Goal: Task Accomplishment & Management: Use online tool/utility

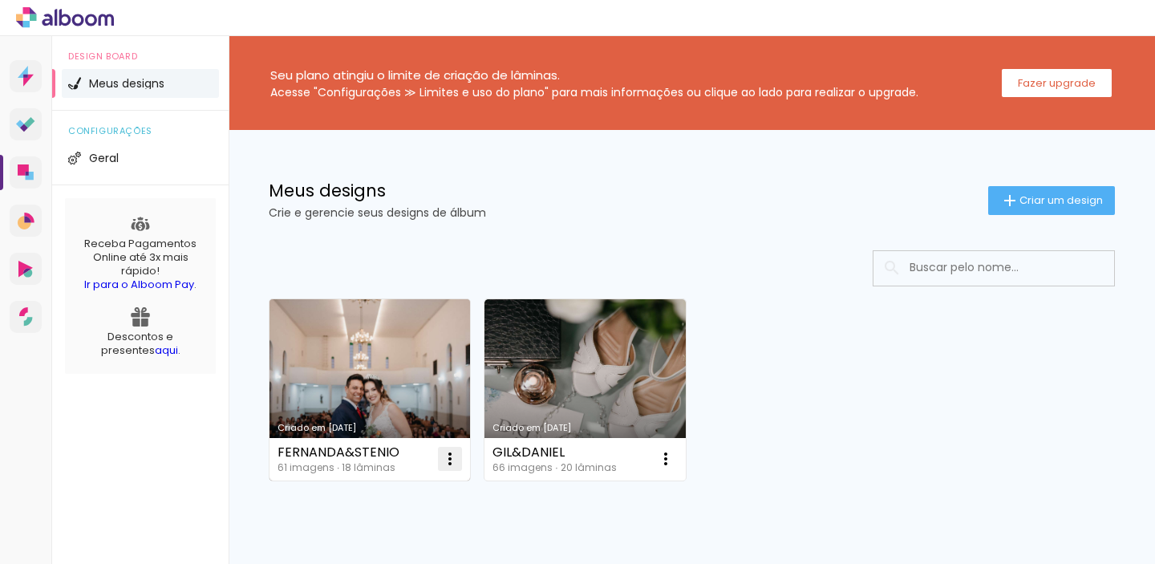
click at [457, 464] on iron-icon at bounding box center [449, 458] width 19 height 19
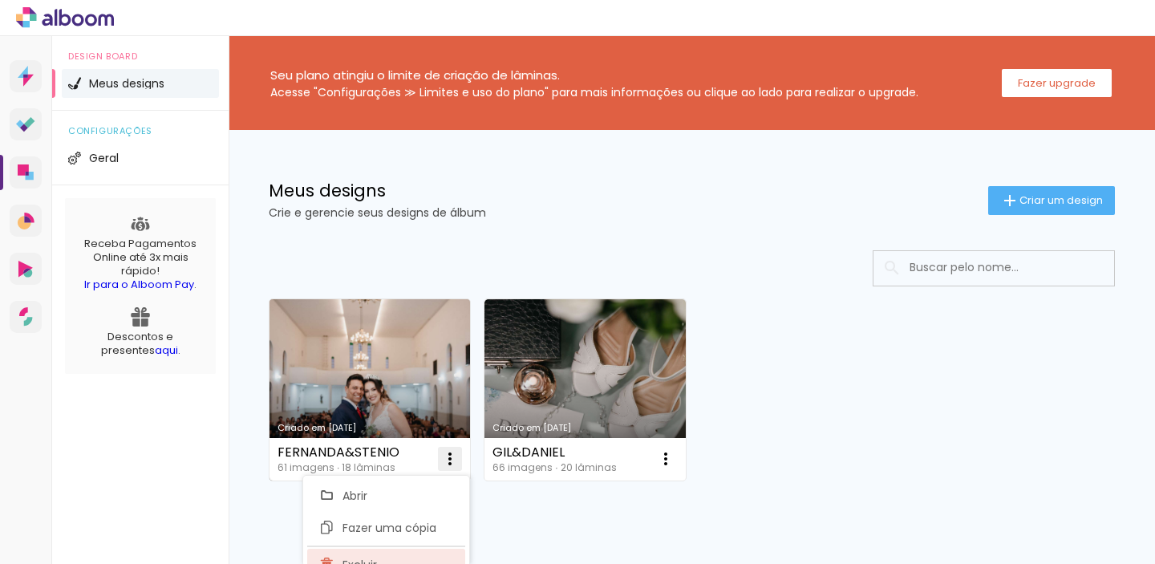
click at [388, 555] on paper-item "Excluir" at bounding box center [386, 565] width 158 height 32
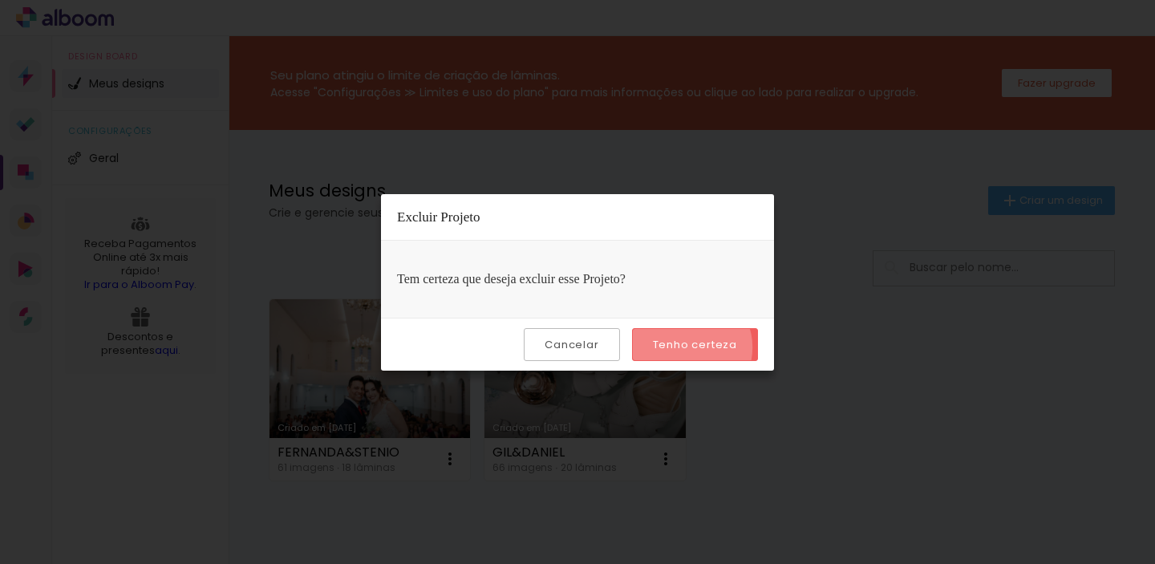
click at [0, 0] on slot "Tenho certeza" at bounding box center [0, 0] width 0 height 0
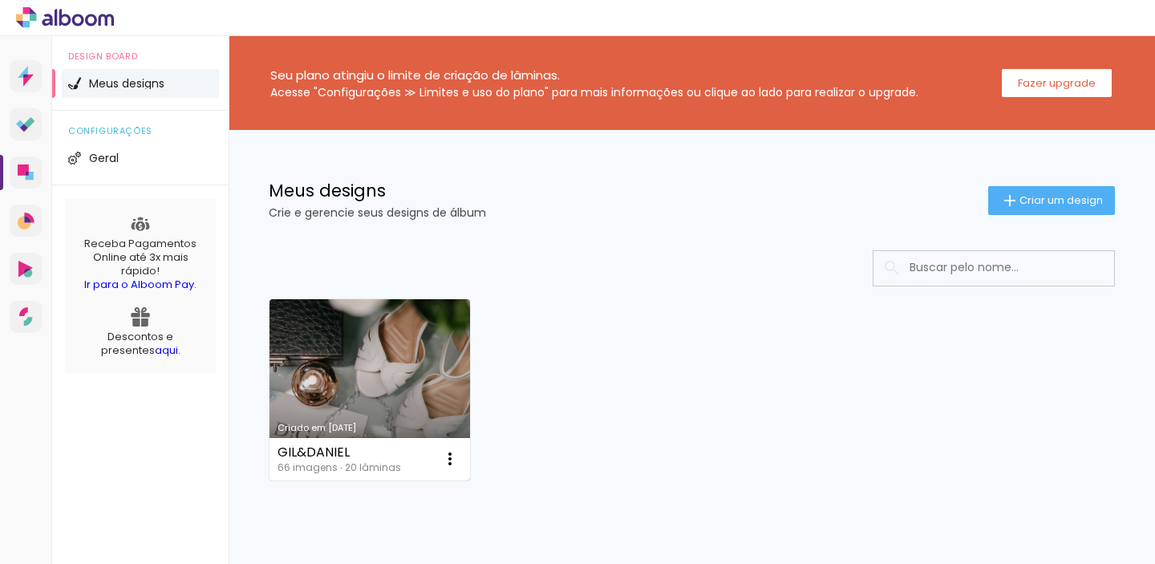
click at [401, 372] on link "Criado em [DATE]" at bounding box center [370, 389] width 201 height 181
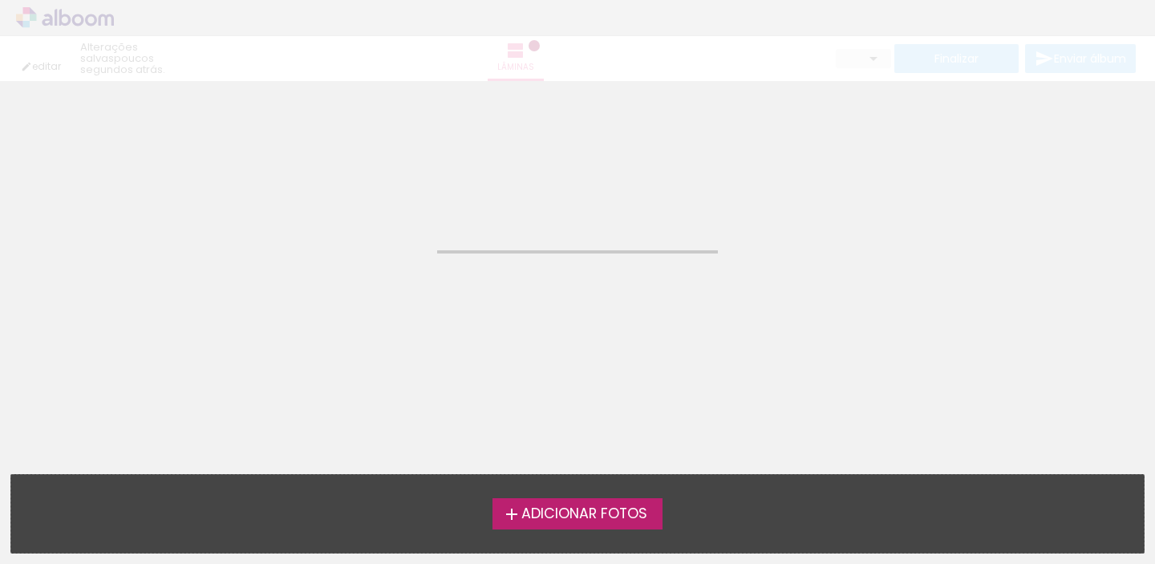
click at [401, 372] on neon-animated-pages "Confirmar Cancelar" at bounding box center [577, 322] width 1155 height 483
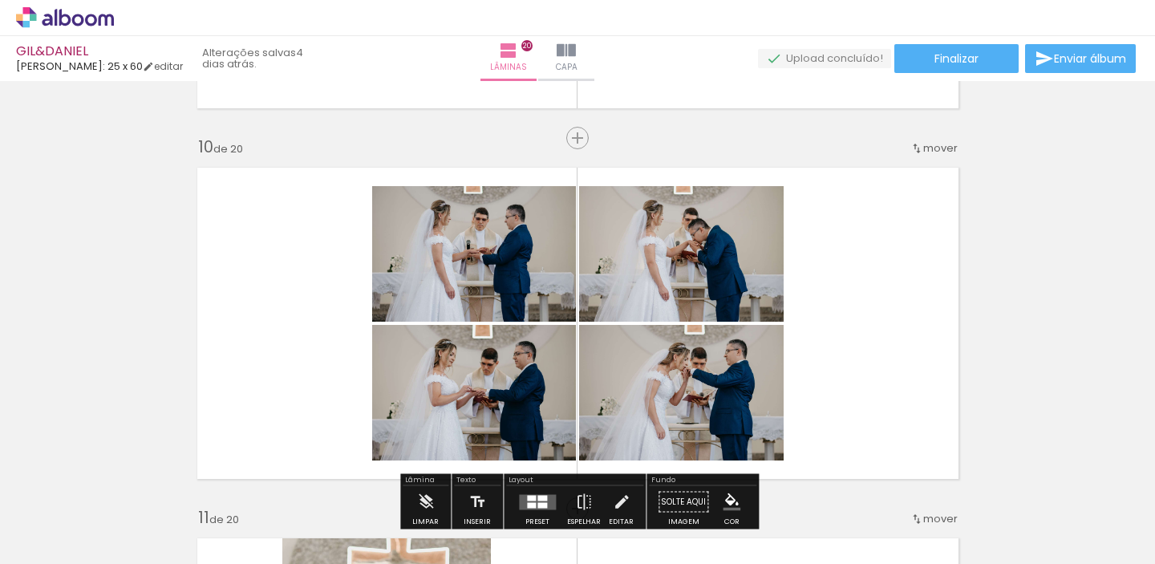
scroll to position [3353, 0]
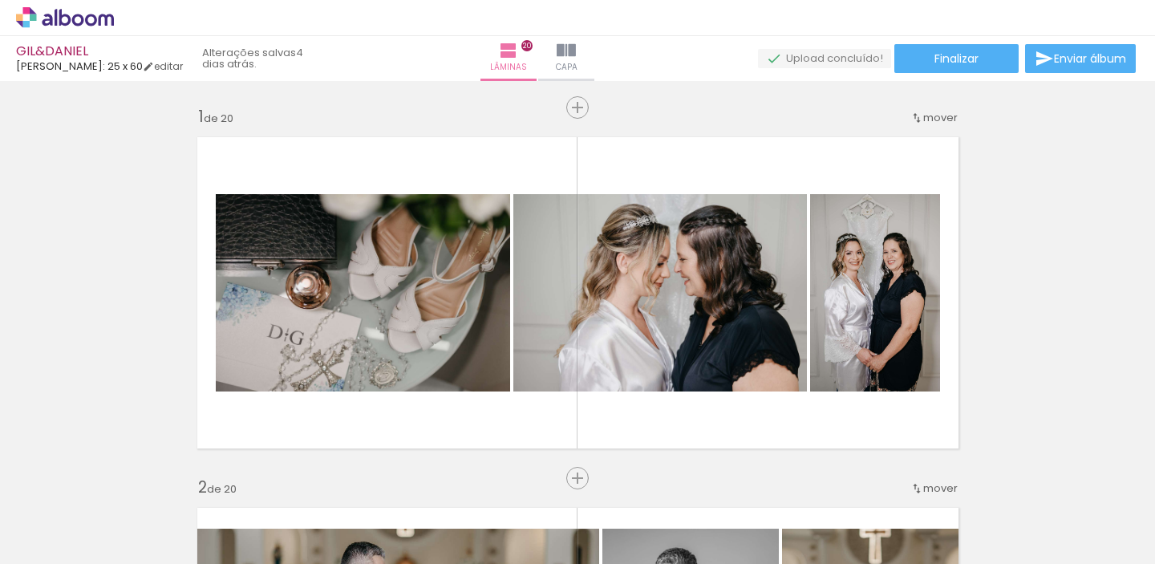
scroll to position [3353, 0]
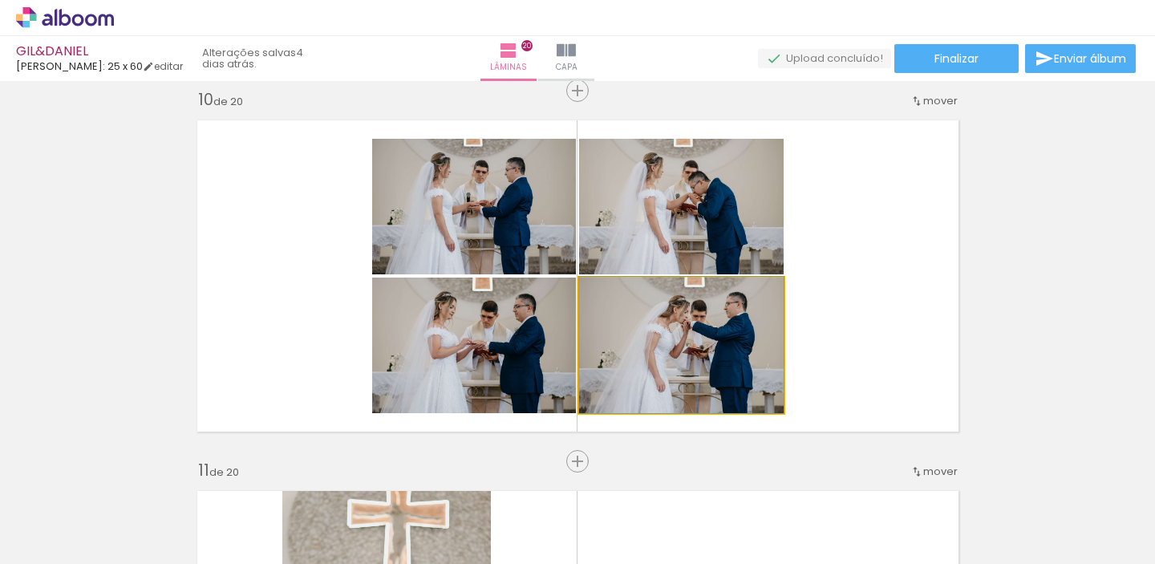
click at [673, 315] on quentale-photo at bounding box center [681, 346] width 205 height 136
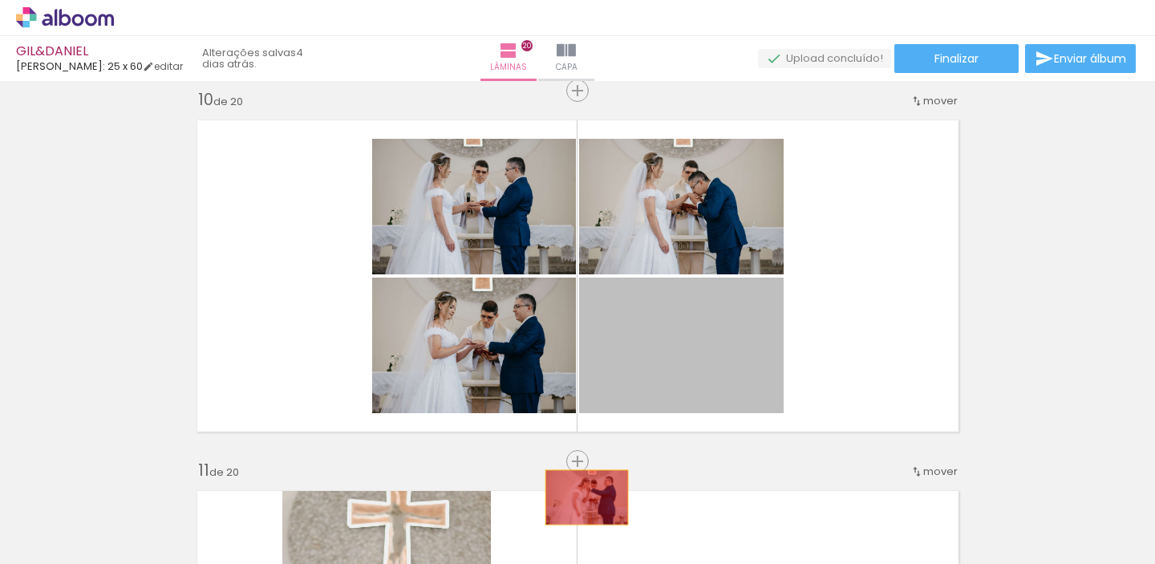
drag, startPoint x: 664, startPoint y: 361, endPoint x: 583, endPoint y: 510, distance: 169.1
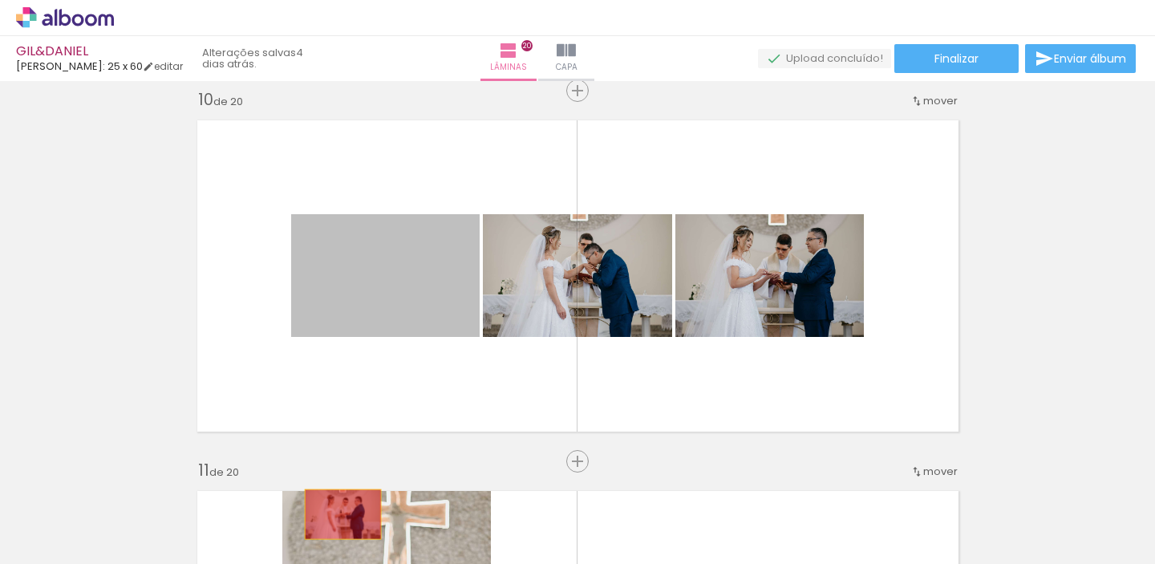
drag, startPoint x: 390, startPoint y: 302, endPoint x: 341, endPoint y: 554, distance: 255.9
click at [342, 555] on quentale-workspace at bounding box center [577, 282] width 1155 height 564
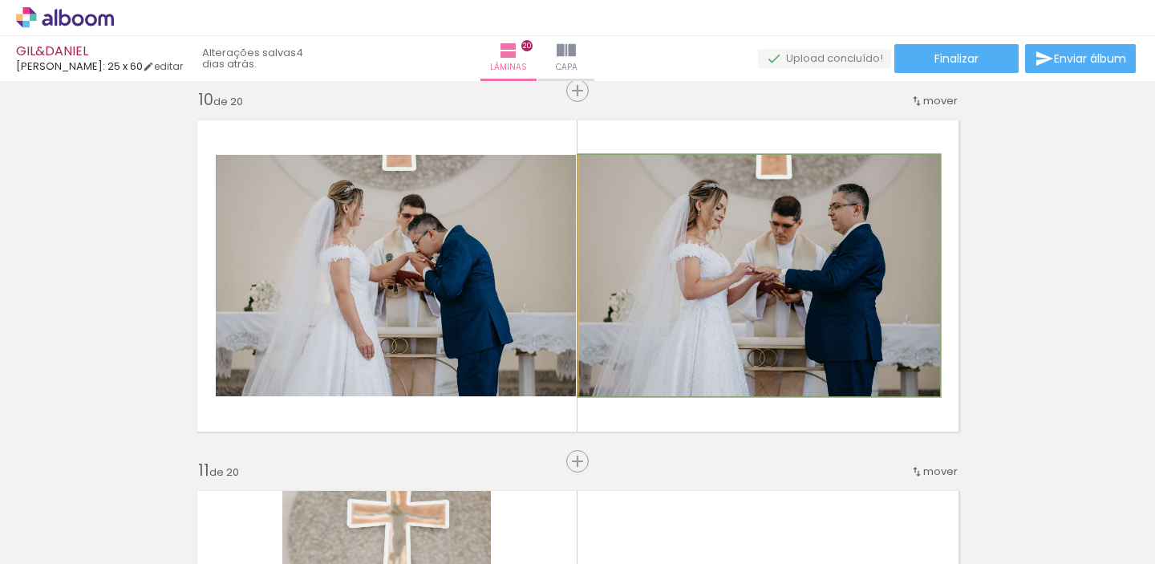
drag, startPoint x: 877, startPoint y: 332, endPoint x: 623, endPoint y: 336, distance: 254.4
drag, startPoint x: 651, startPoint y: 297, endPoint x: 449, endPoint y: 296, distance: 201.4
click at [0, 0] on slot at bounding box center [0, 0] width 0 height 0
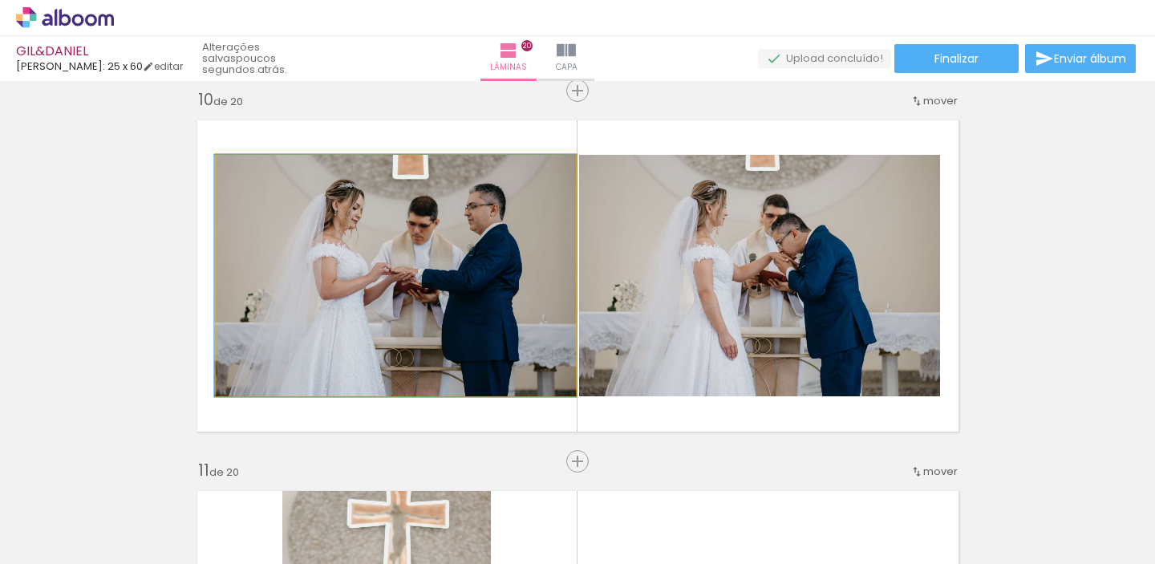
scroll to position [3349, 0]
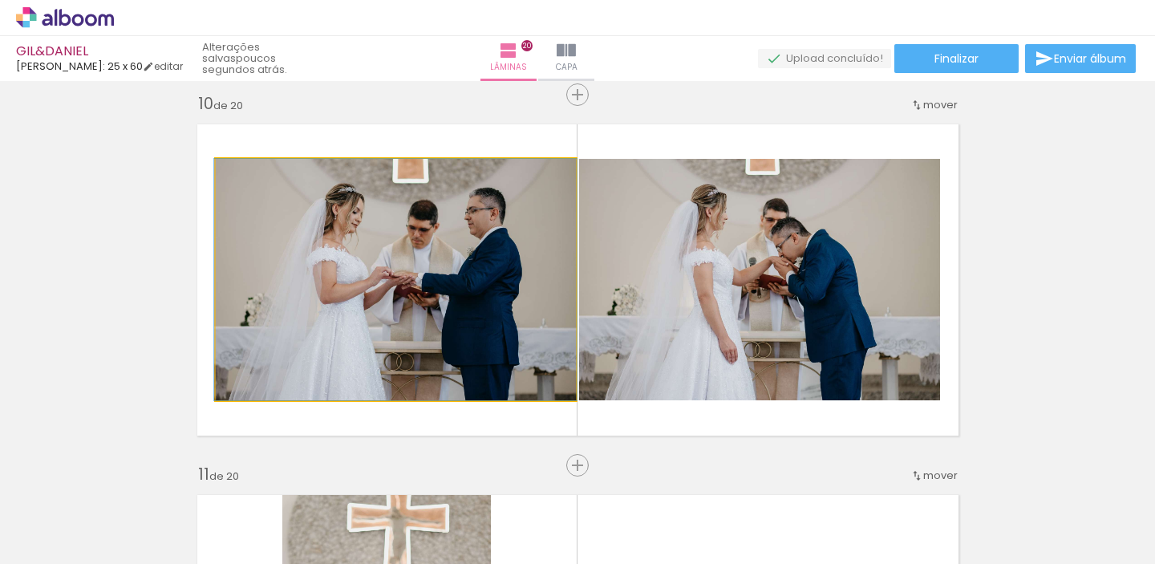
click at [344, 363] on quentale-photo at bounding box center [396, 280] width 360 height 242
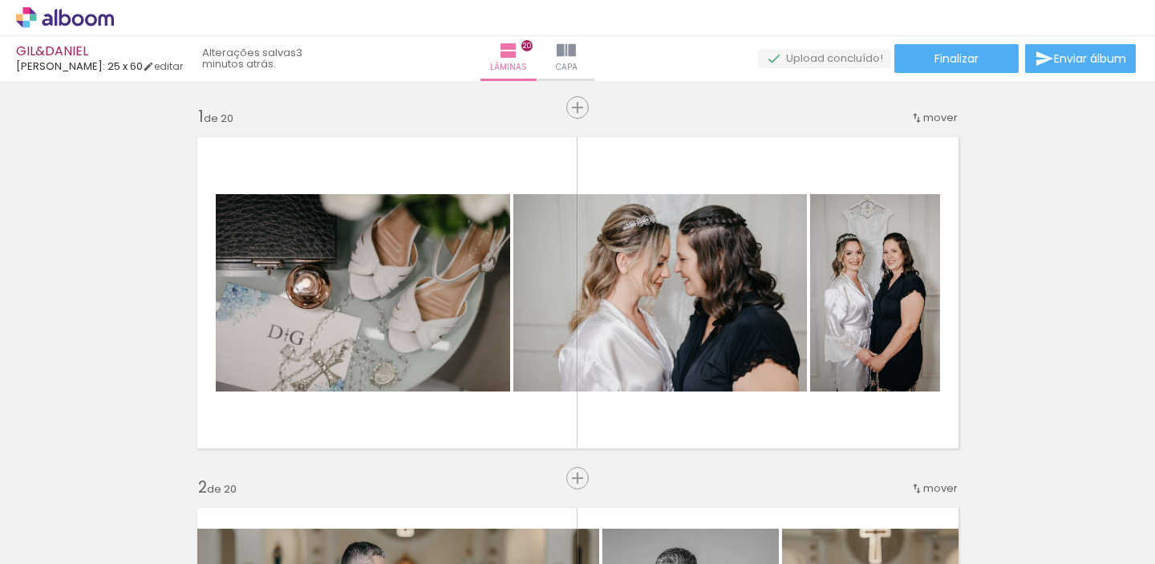
scroll to position [3349, 0]
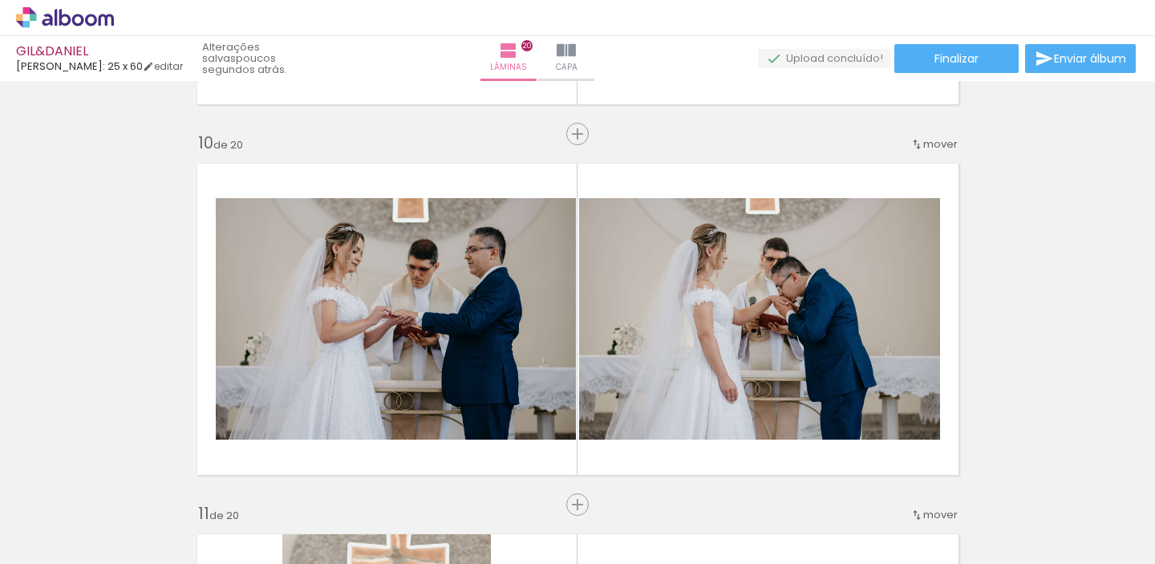
scroll to position [0, 5002]
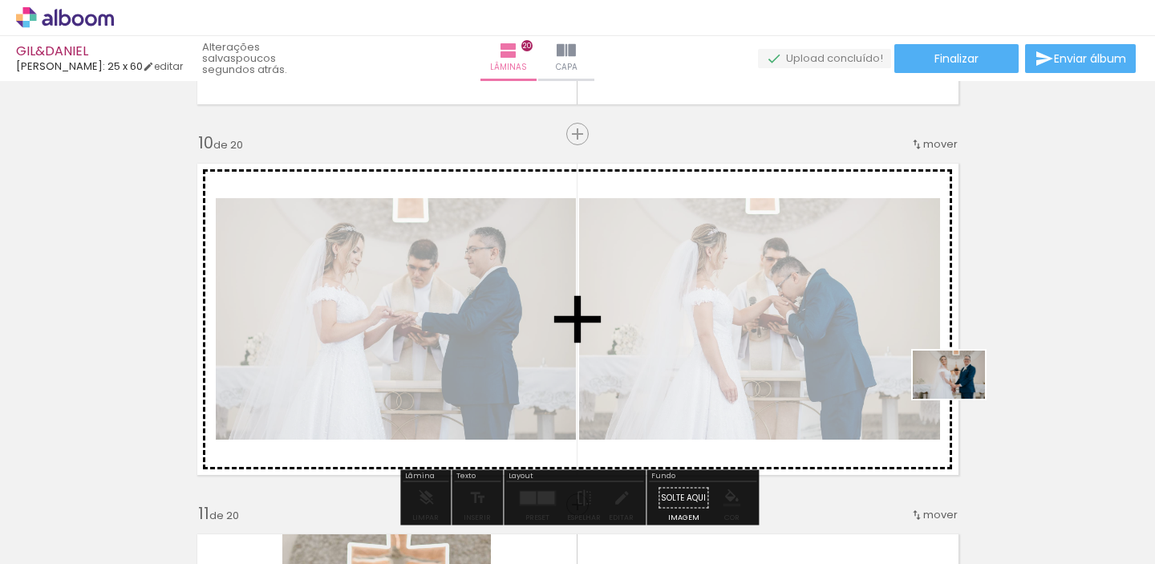
drag, startPoint x: 1088, startPoint y: 501, endPoint x: 961, endPoint y: 399, distance: 163.2
click at [961, 399] on quentale-workspace at bounding box center [577, 282] width 1155 height 564
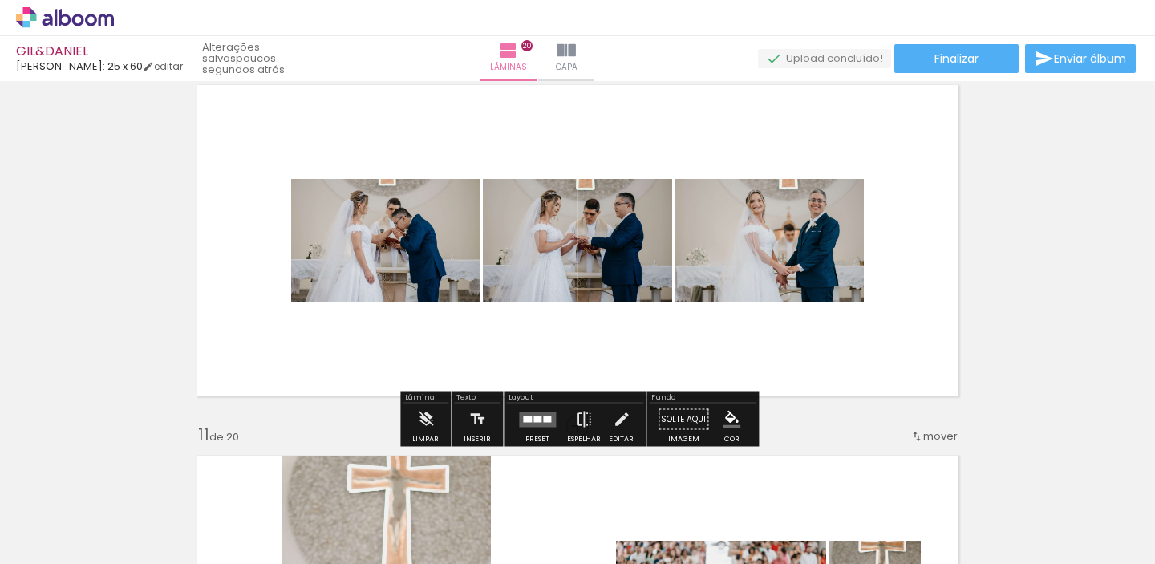
scroll to position [3419, 0]
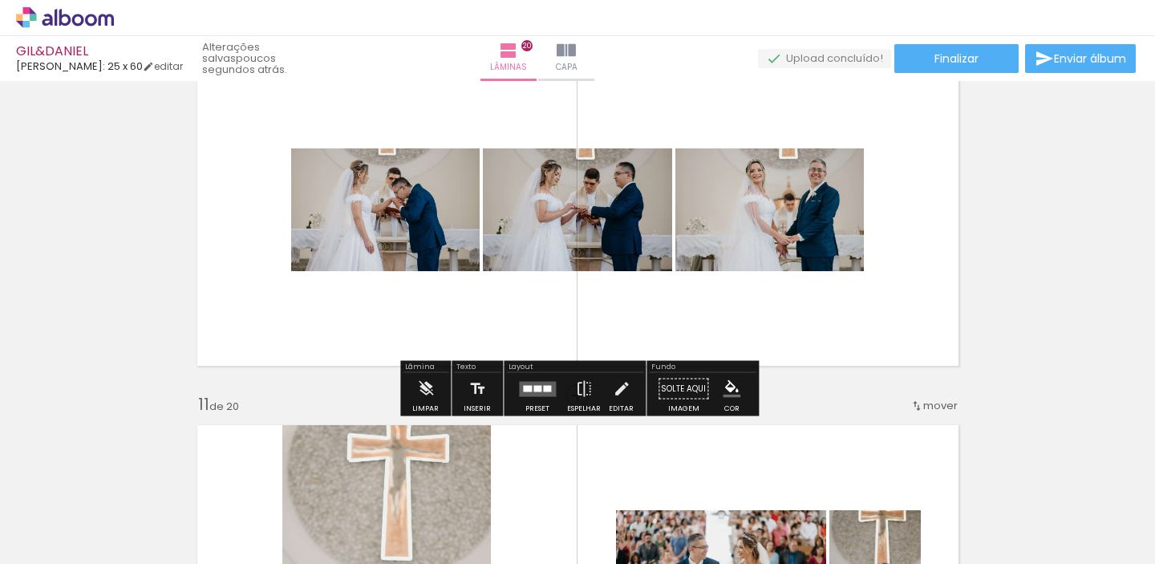
click at [525, 387] on div at bounding box center [527, 388] width 9 height 6
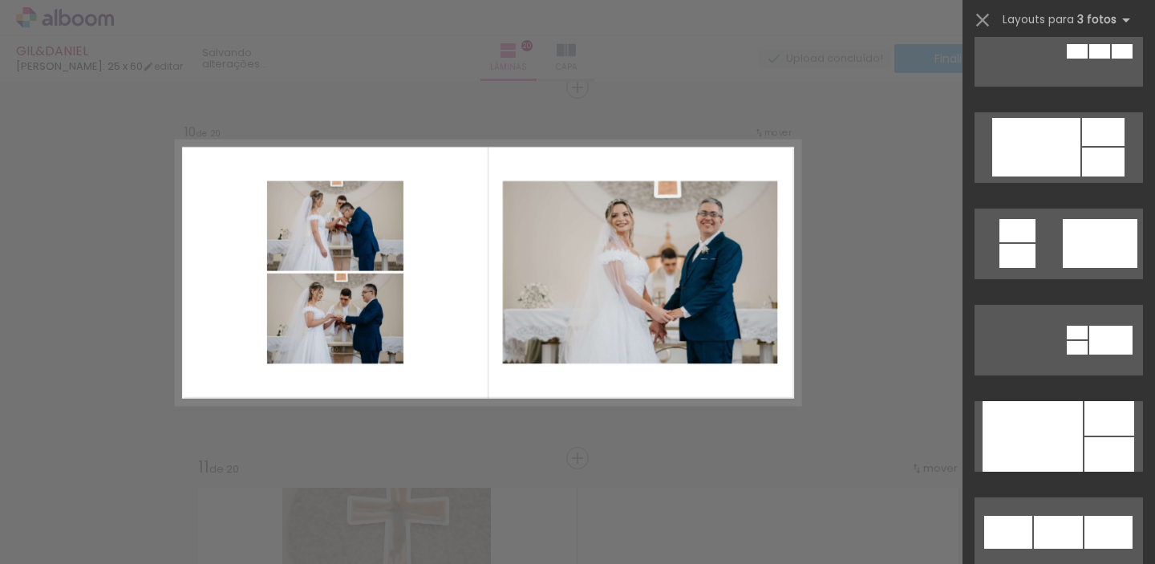
scroll to position [1921, 0]
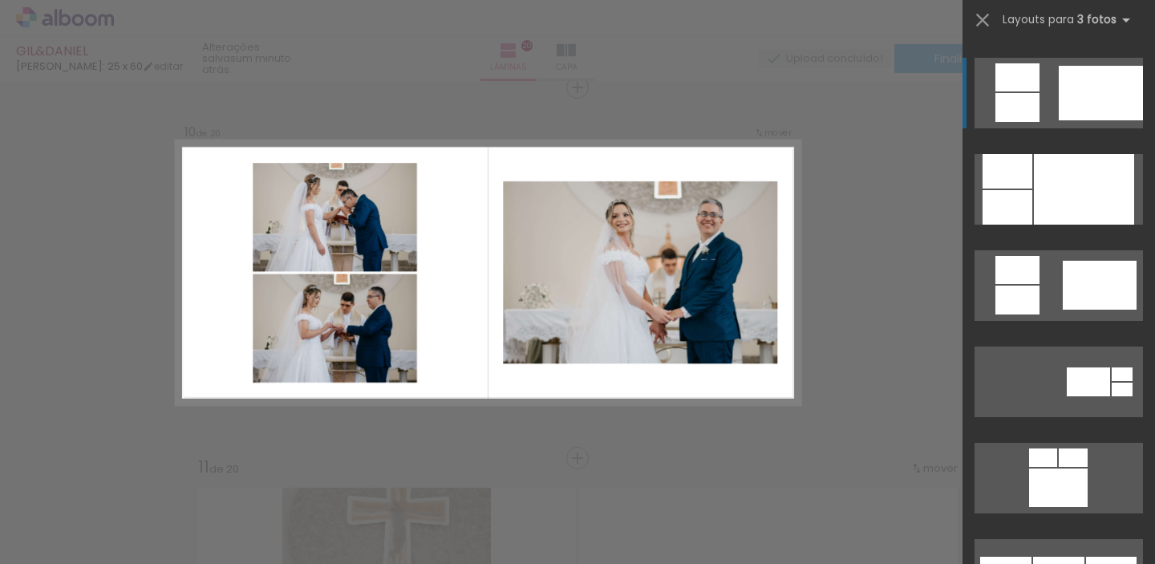
scroll to position [1145, 0]
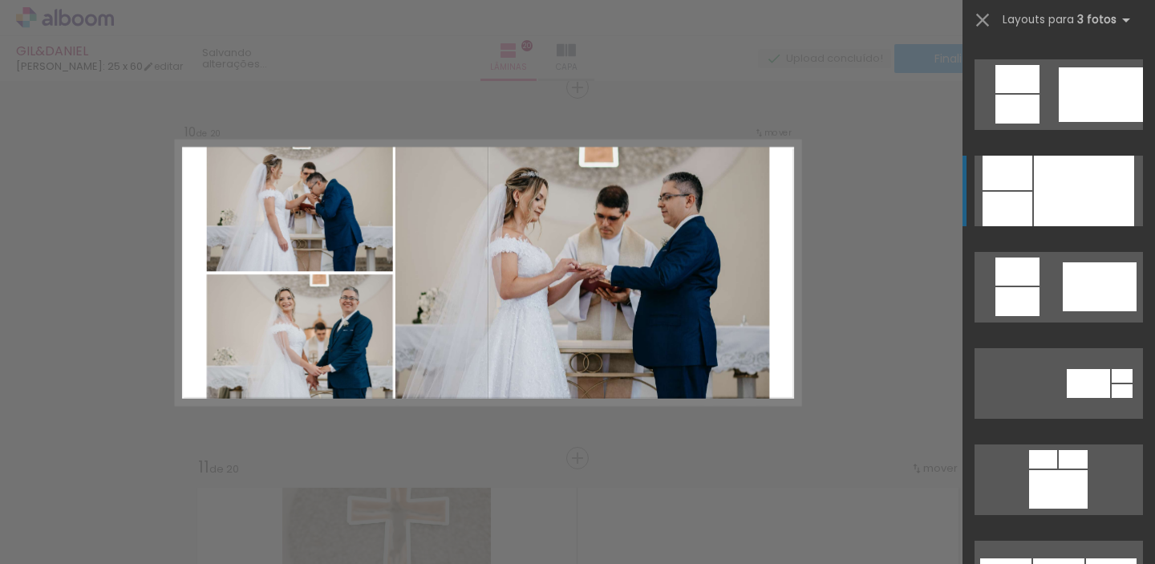
click at [1077, 217] on div at bounding box center [1084, 191] width 100 height 71
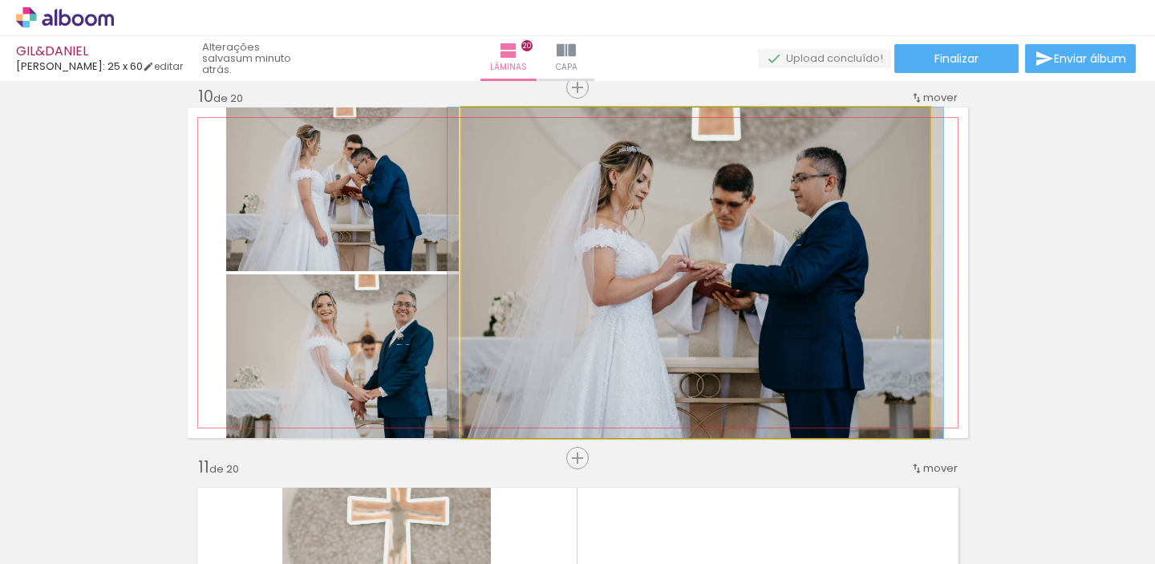
click at [740, 278] on quentale-photo at bounding box center [696, 273] width 468 height 331
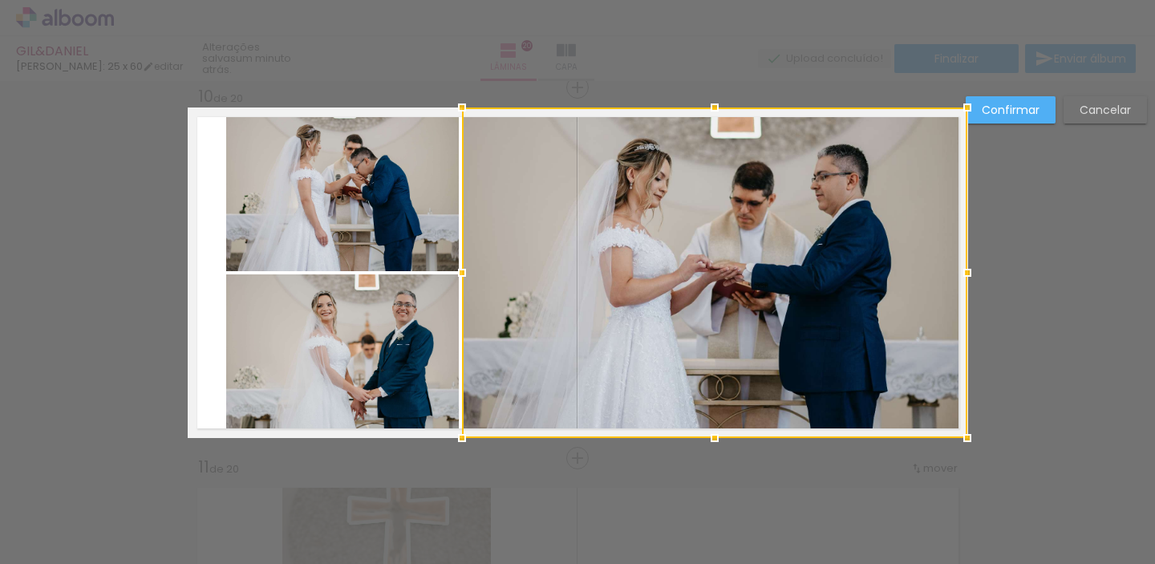
drag, startPoint x: 930, startPoint y: 271, endPoint x: 969, endPoint y: 268, distance: 39.4
click at [969, 268] on div at bounding box center [968, 273] width 32 height 32
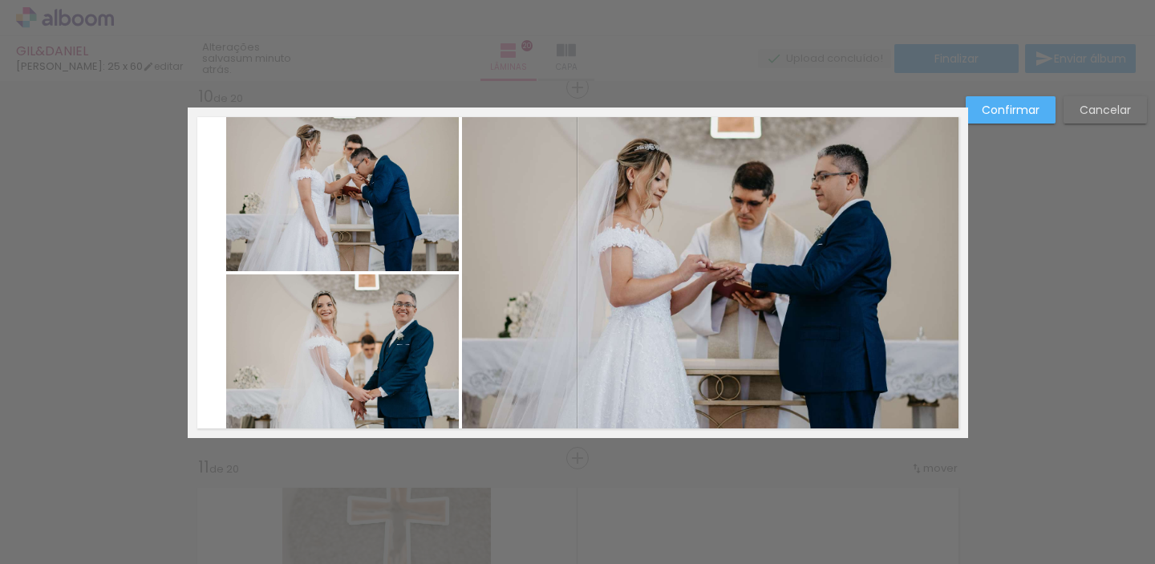
click at [347, 245] on quentale-photo at bounding box center [342, 190] width 233 height 164
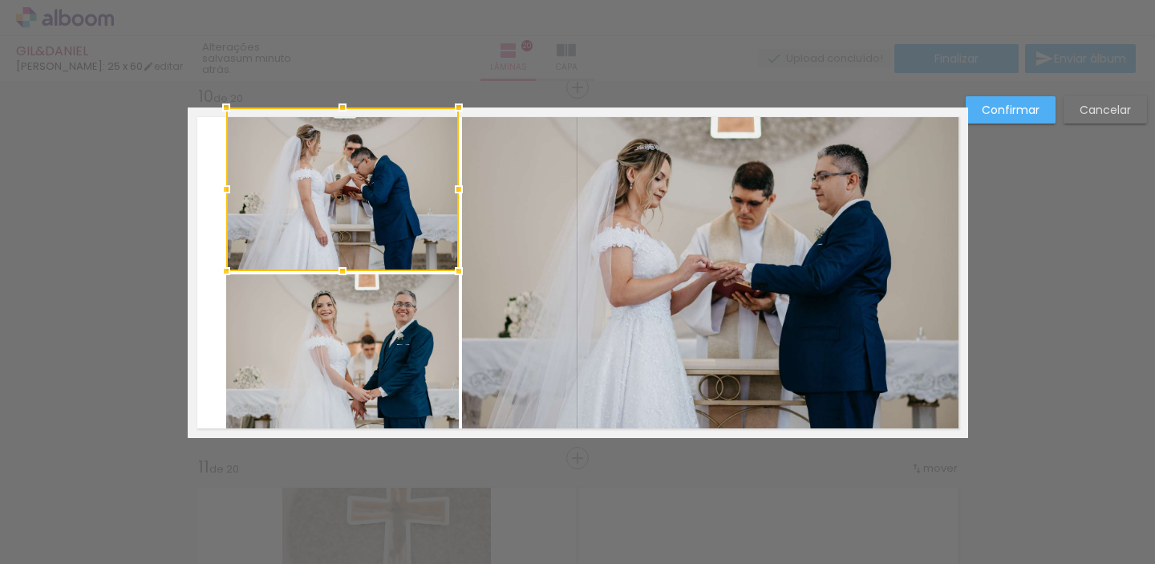
click at [323, 320] on quentale-photo at bounding box center [342, 356] width 233 height 164
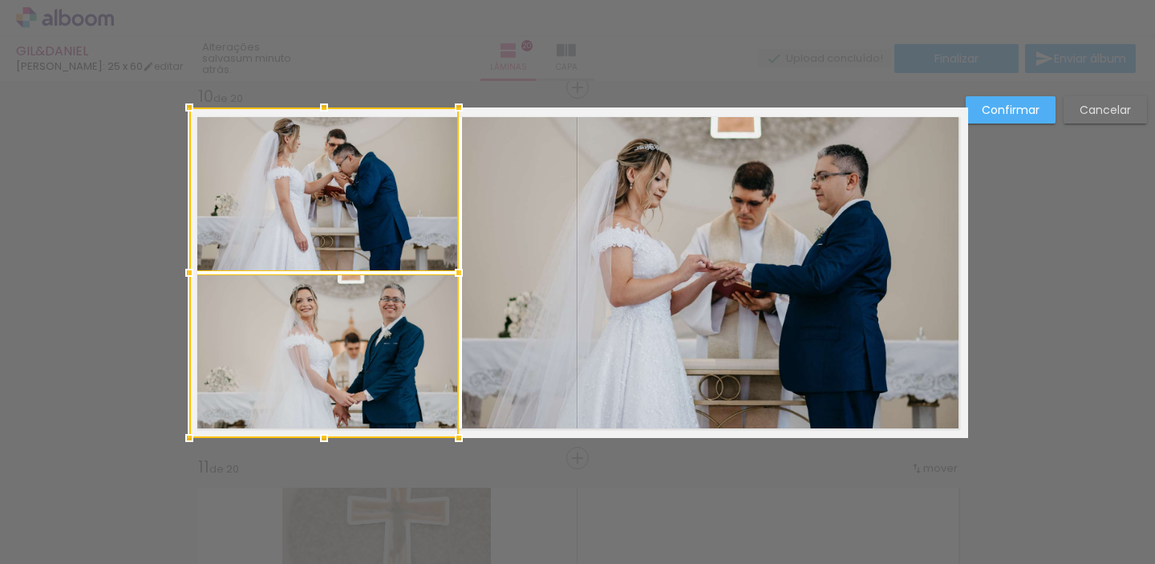
drag, startPoint x: 225, startPoint y: 270, endPoint x: 191, endPoint y: 270, distance: 34.5
click at [191, 270] on div at bounding box center [189, 273] width 32 height 32
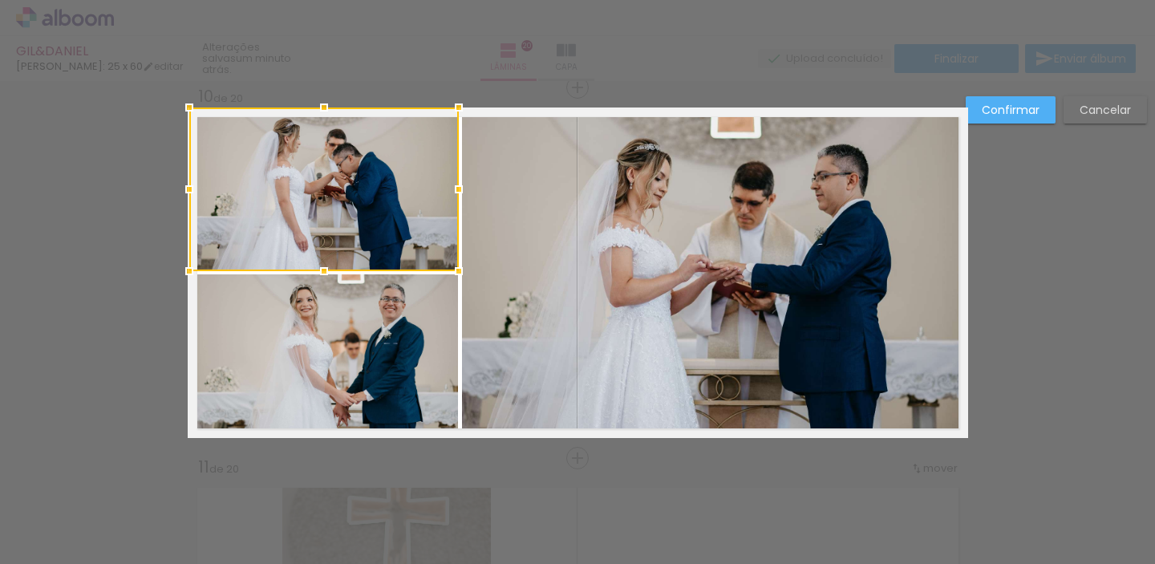
click at [267, 47] on div at bounding box center [577, 40] width 1155 height 81
click at [0, 0] on slot "Confirmar" at bounding box center [0, 0] width 0 height 0
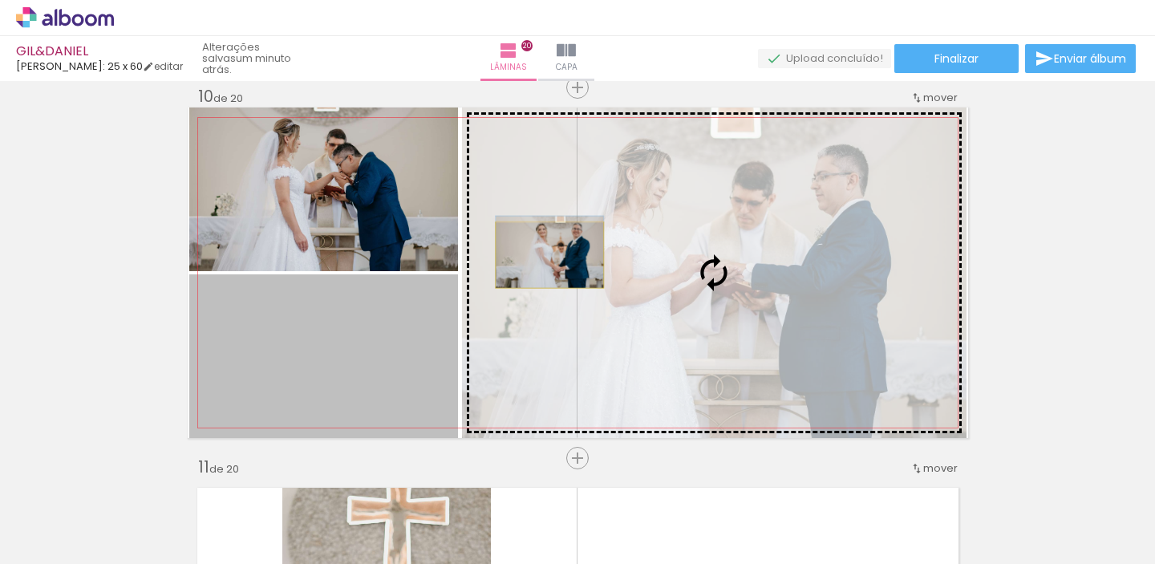
drag, startPoint x: 283, startPoint y: 352, endPoint x: 550, endPoint y: 254, distance: 283.8
click at [0, 0] on slot at bounding box center [0, 0] width 0 height 0
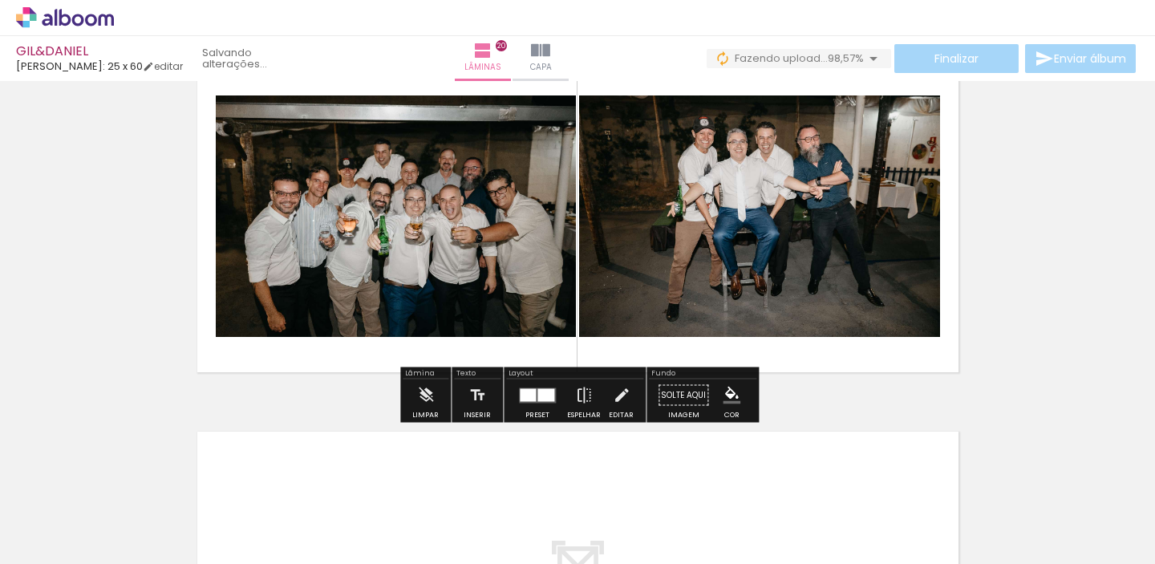
scroll to position [7122, 0]
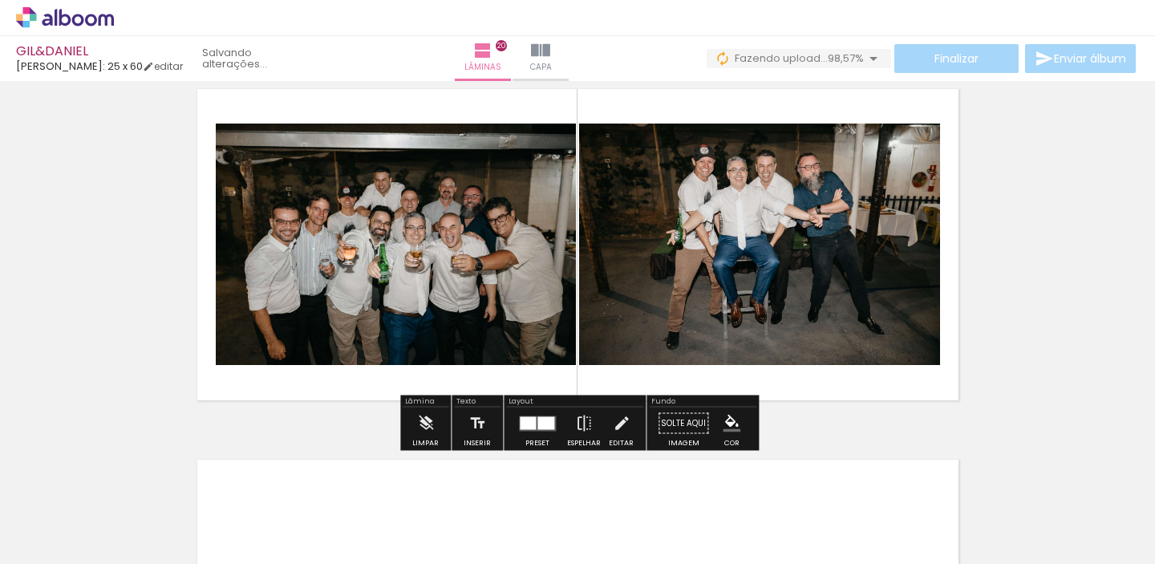
scroll to position [7114, 0]
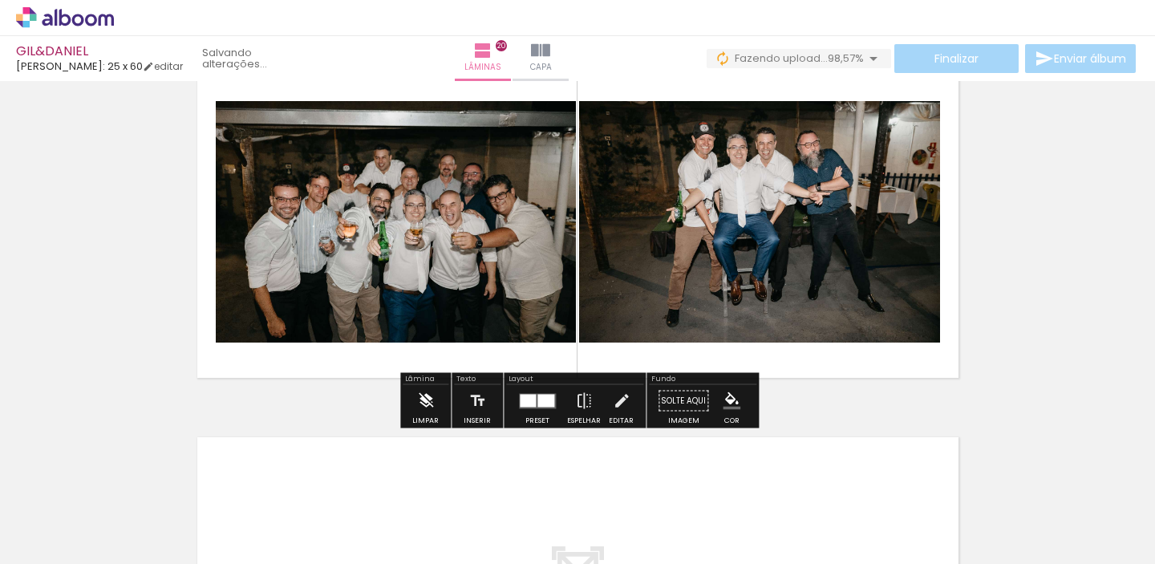
click at [422, 397] on iron-icon at bounding box center [426, 401] width 18 height 32
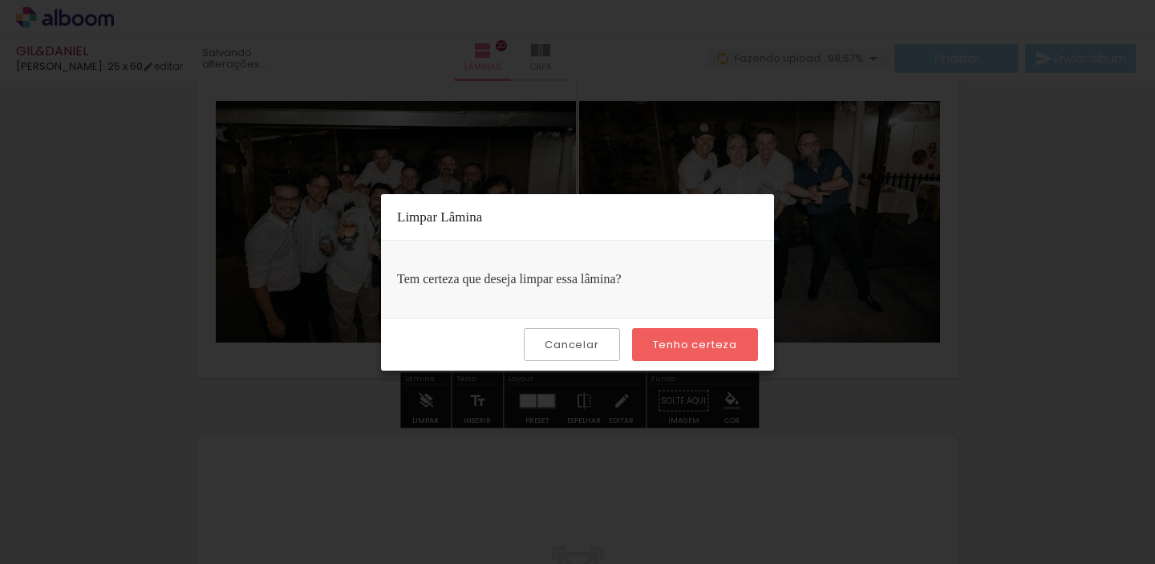
click at [0, 0] on slot "Tenho certeza" at bounding box center [0, 0] width 0 height 0
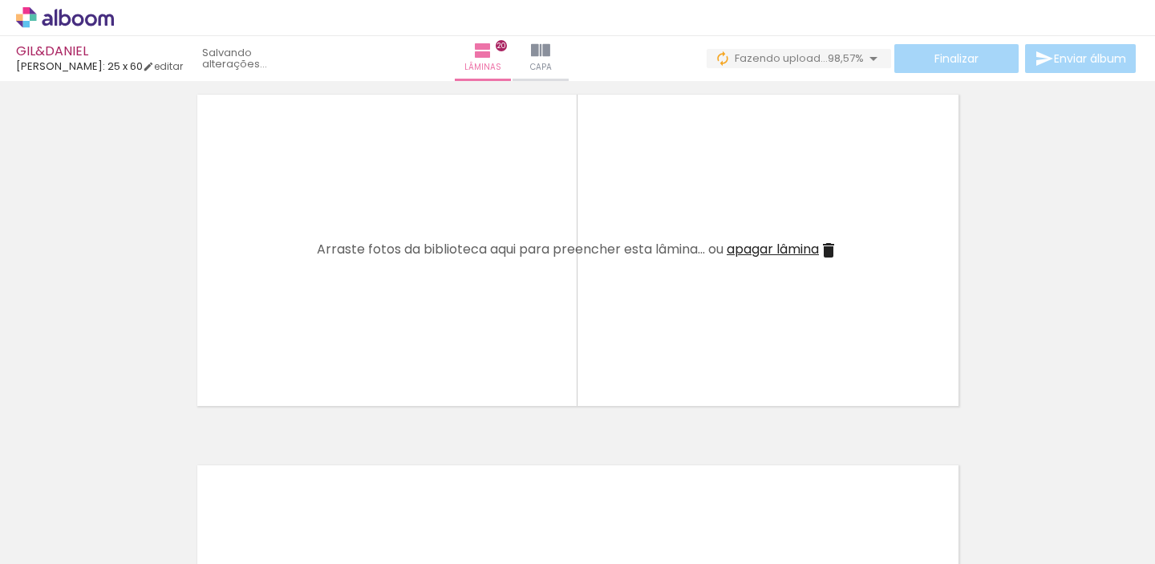
scroll to position [6982, 0]
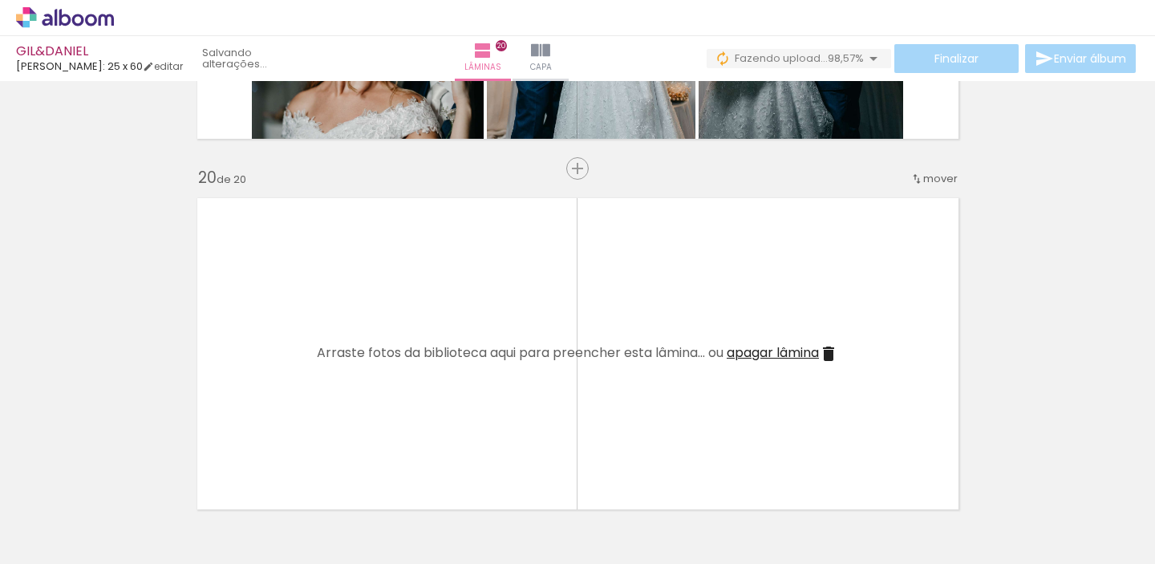
click at [761, 354] on span "apagar lâmina" at bounding box center [773, 352] width 92 height 18
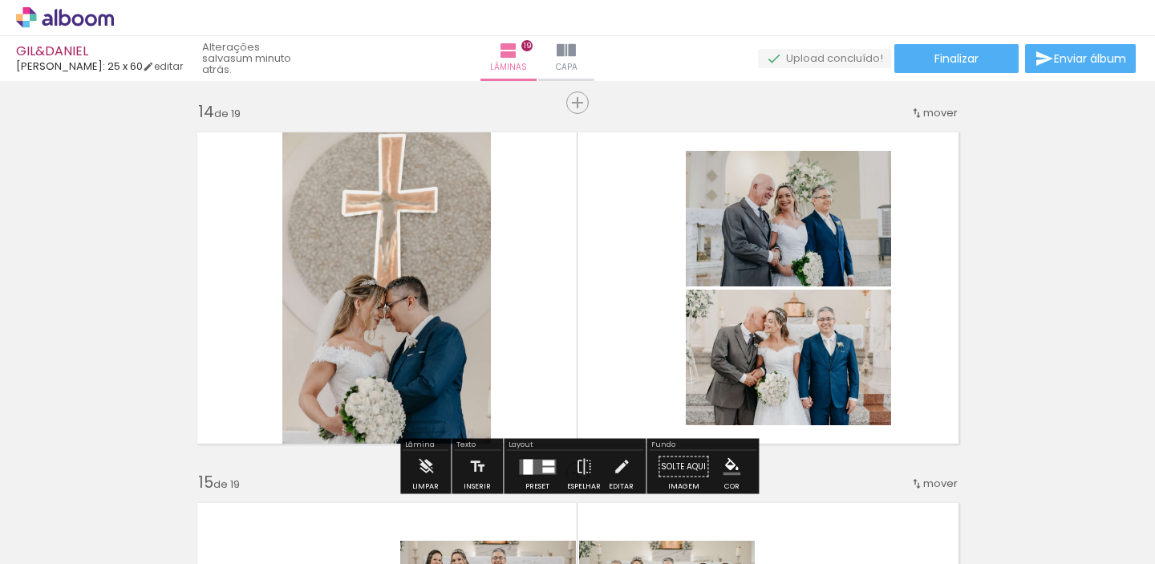
scroll to position [4771, 0]
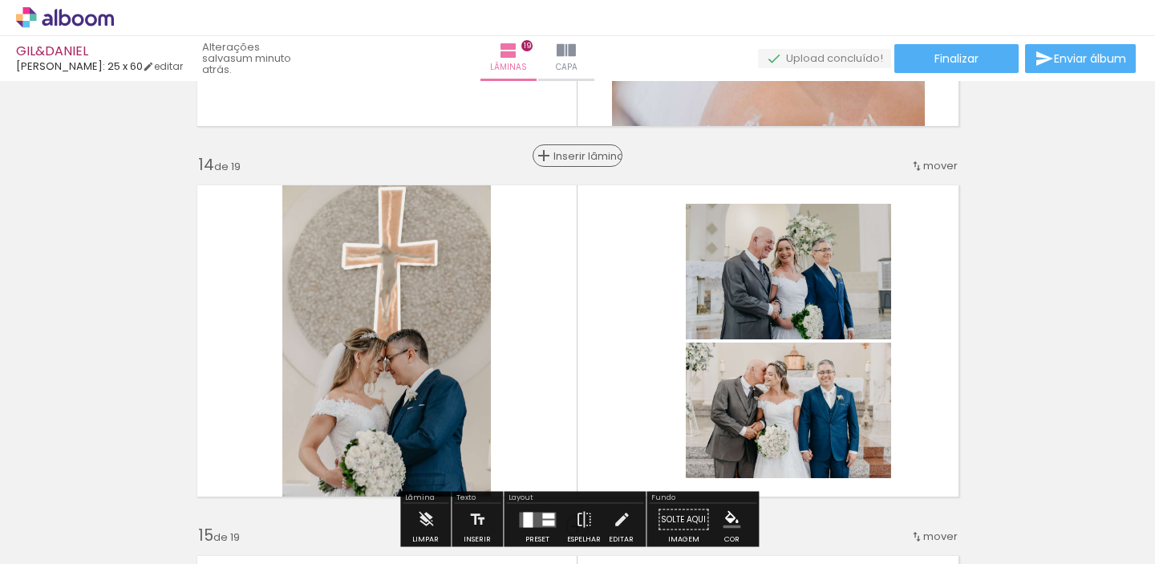
click at [575, 159] on span "Inserir lâmina" at bounding box center [585, 156] width 63 height 10
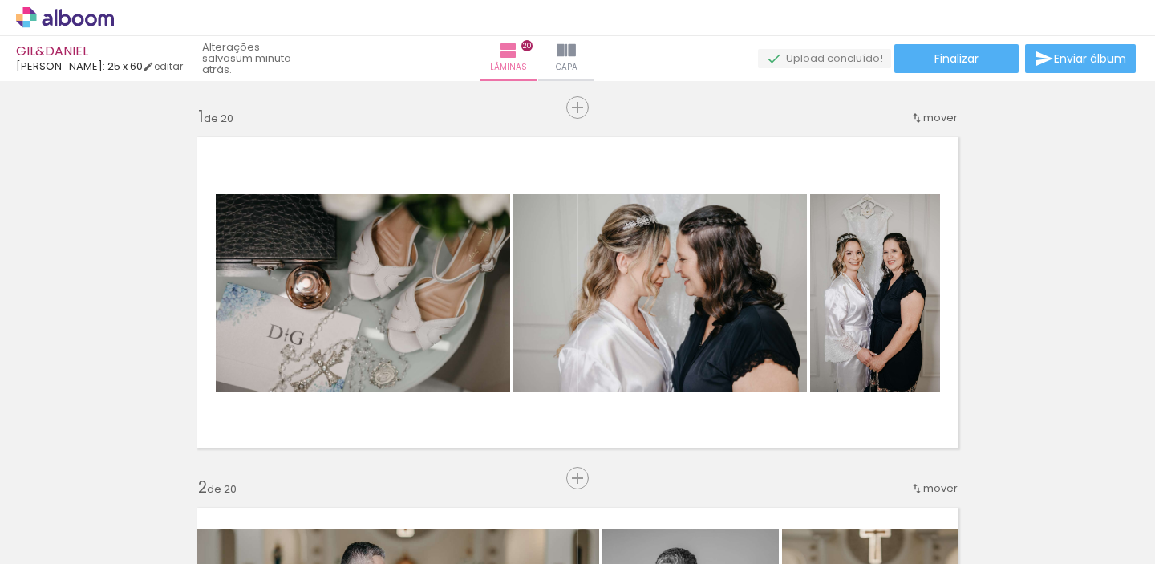
drag, startPoint x: 0, startPoint y: 0, endPoint x: 509, endPoint y: 383, distance: 636.6
click at [509, 383] on quentale-workspace at bounding box center [577, 282] width 1155 height 564
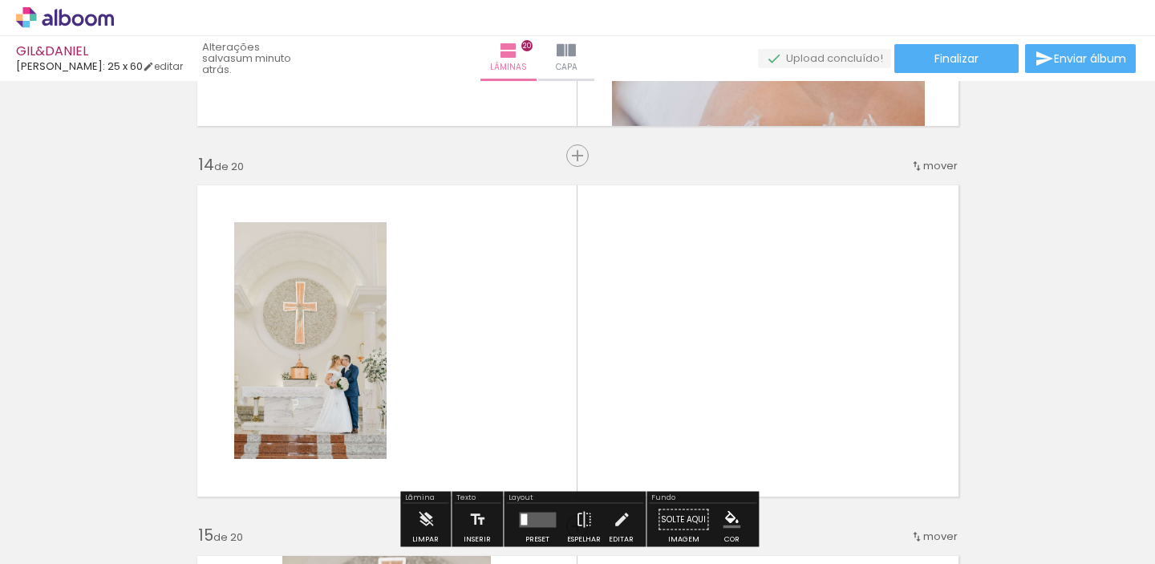
scroll to position [0, 5272]
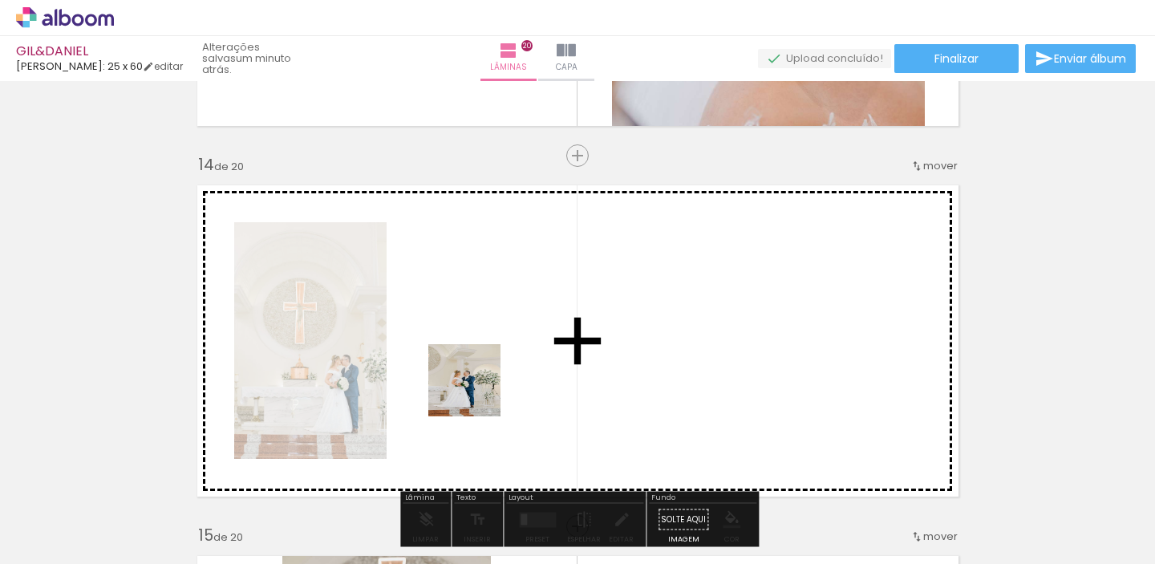
drag, startPoint x: 1002, startPoint y: 538, endPoint x: 469, endPoint y: 392, distance: 552.6
click at [469, 392] on quentale-workspace at bounding box center [577, 282] width 1155 height 564
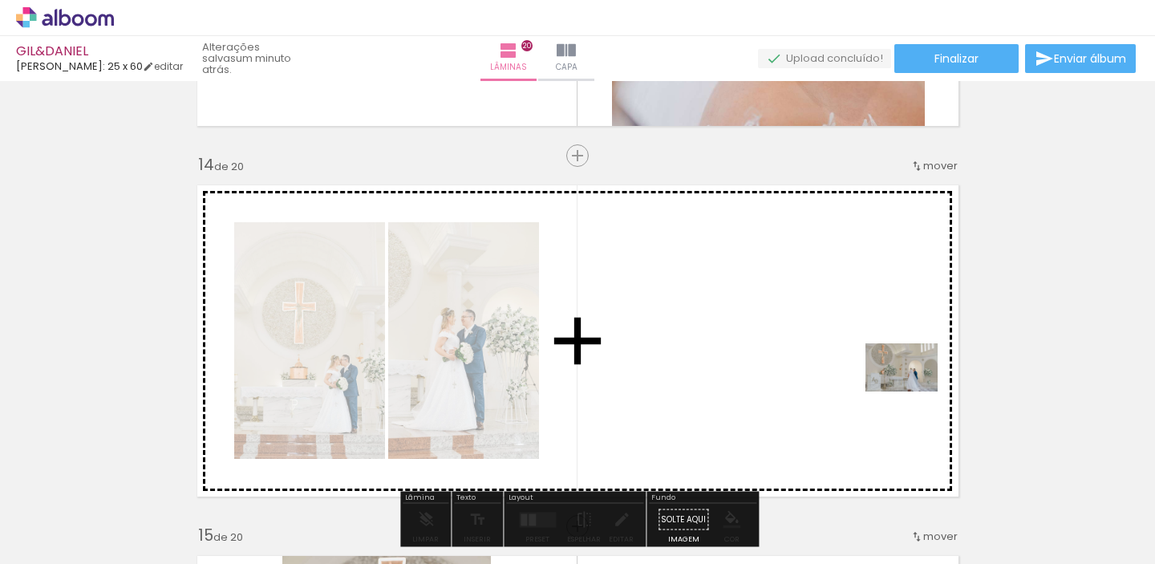
drag, startPoint x: 924, startPoint y: 540, endPoint x: 914, endPoint y: 392, distance: 148.7
click at [914, 392] on quentale-workspace at bounding box center [577, 282] width 1155 height 564
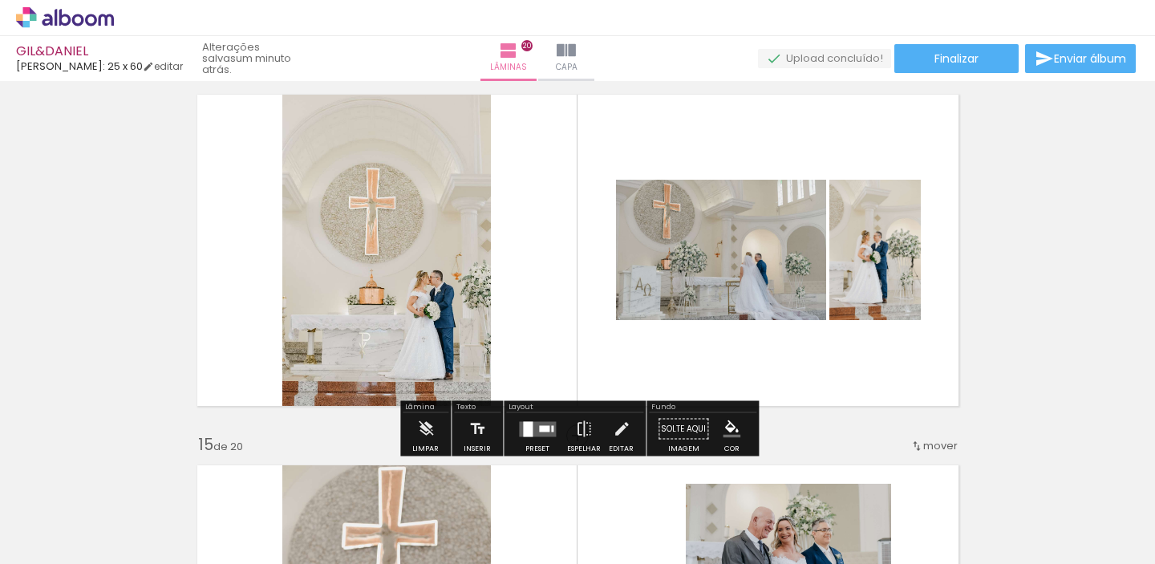
scroll to position [4865, 0]
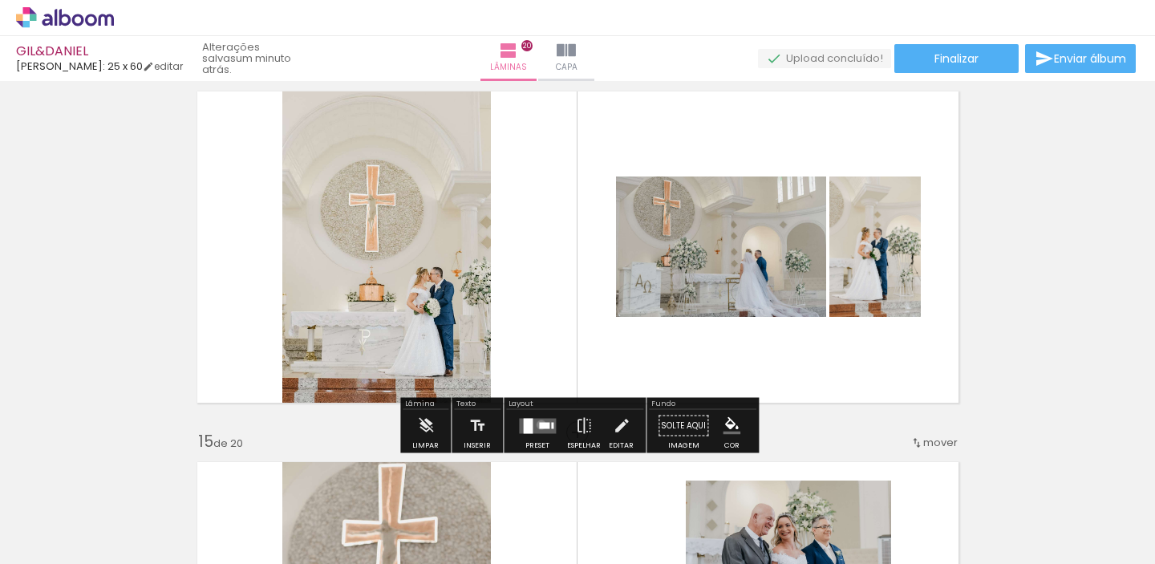
click at [539, 424] on div at bounding box center [544, 425] width 10 height 6
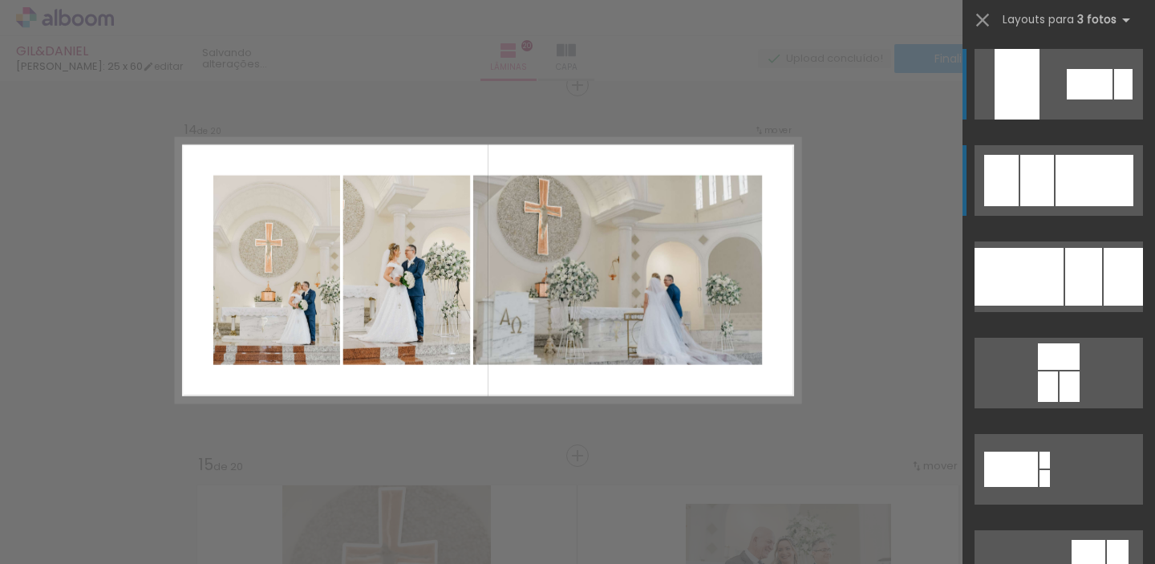
scroll to position [4839, 0]
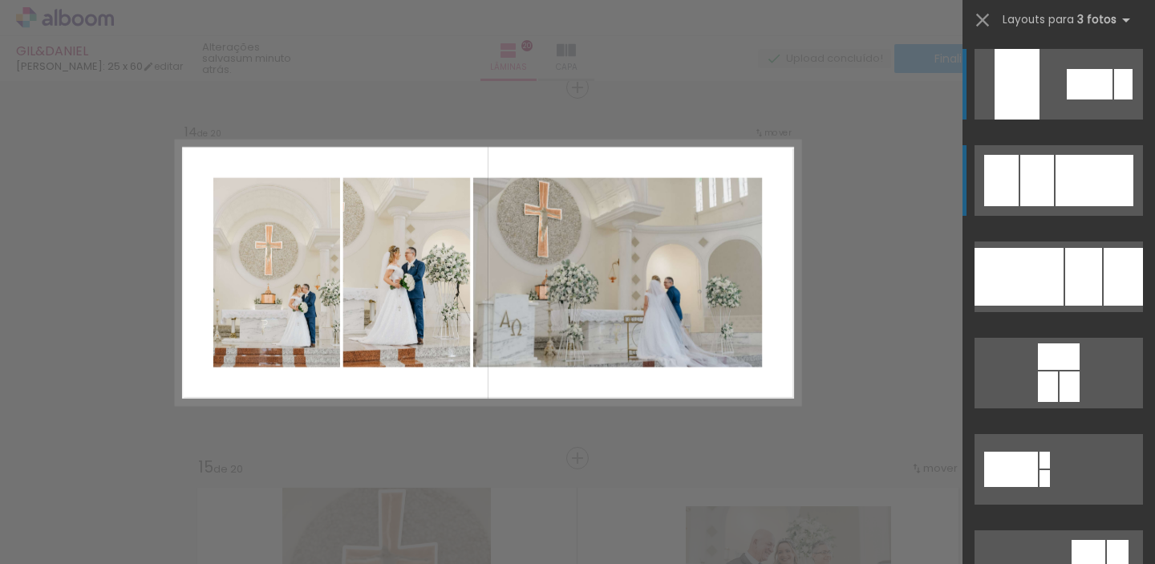
click at [1077, 197] on div at bounding box center [1095, 180] width 78 height 51
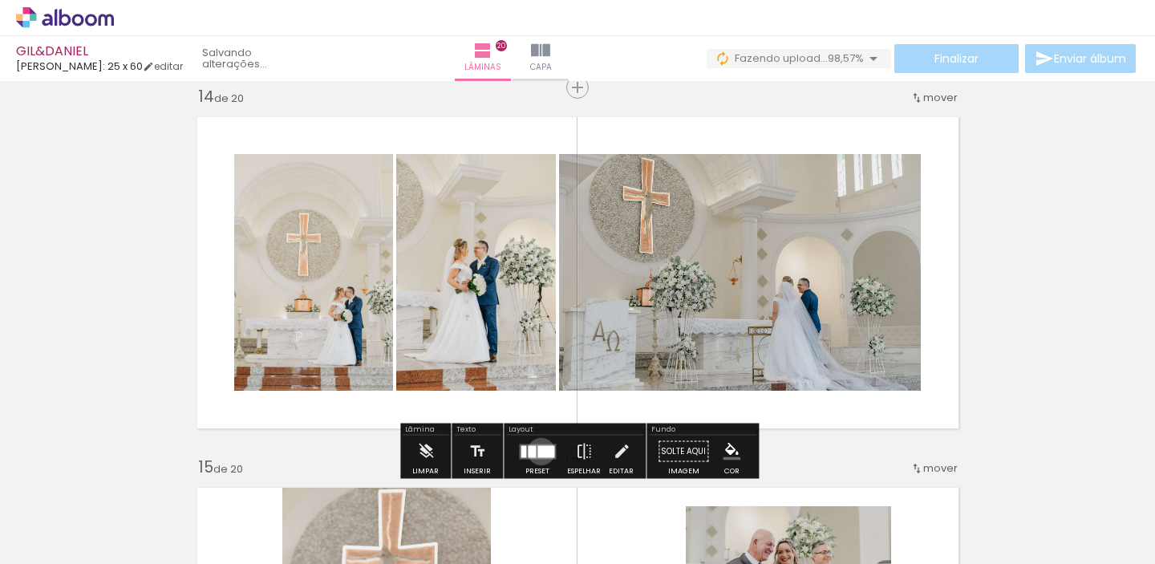
click at [538, 451] on div at bounding box center [546, 451] width 17 height 12
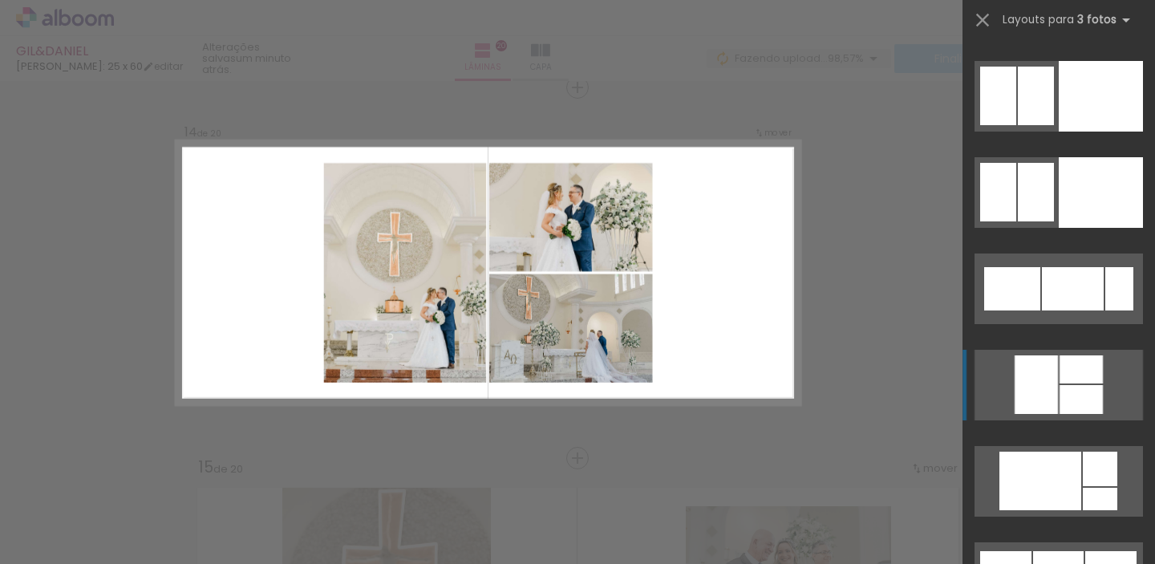
scroll to position [9222, 0]
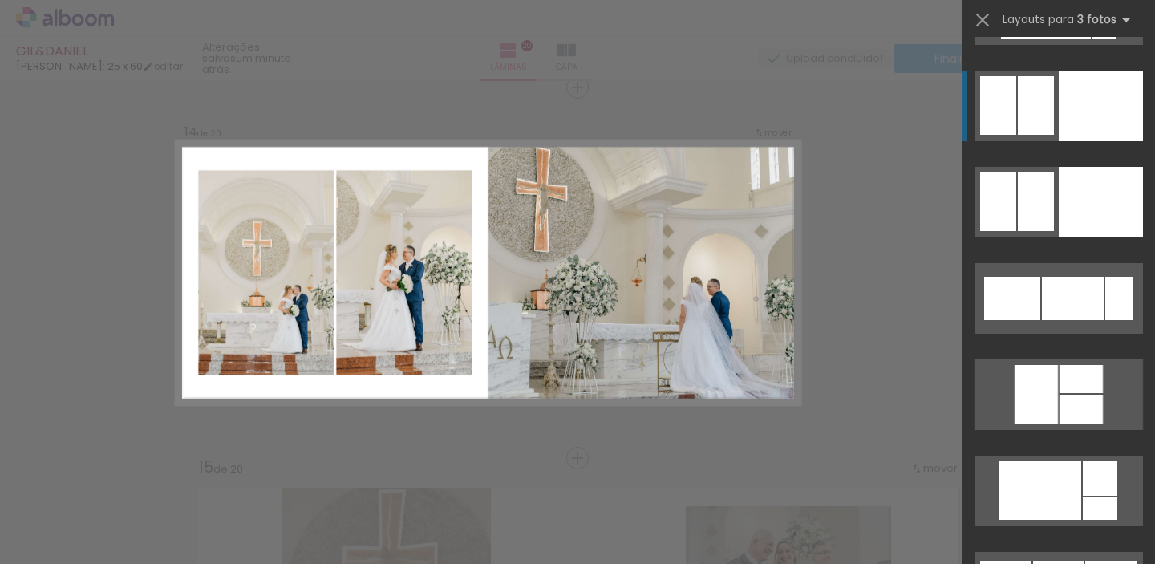
click at [1094, 112] on div at bounding box center [1101, 106] width 84 height 71
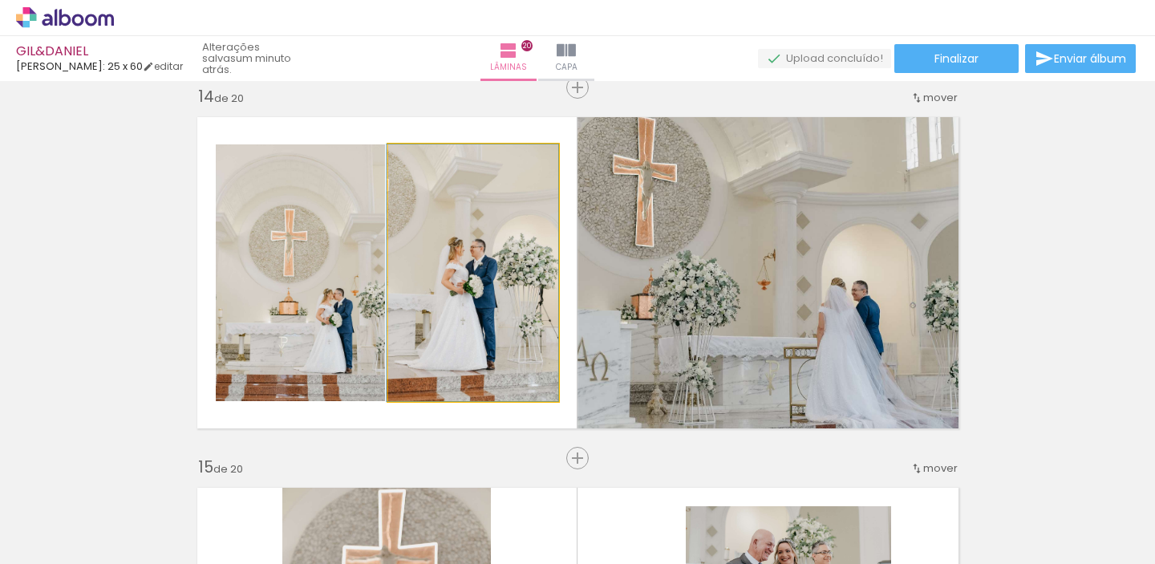
drag, startPoint x: 460, startPoint y: 294, endPoint x: 320, endPoint y: 298, distance: 139.6
click at [0, 0] on slot at bounding box center [0, 0] width 0 height 0
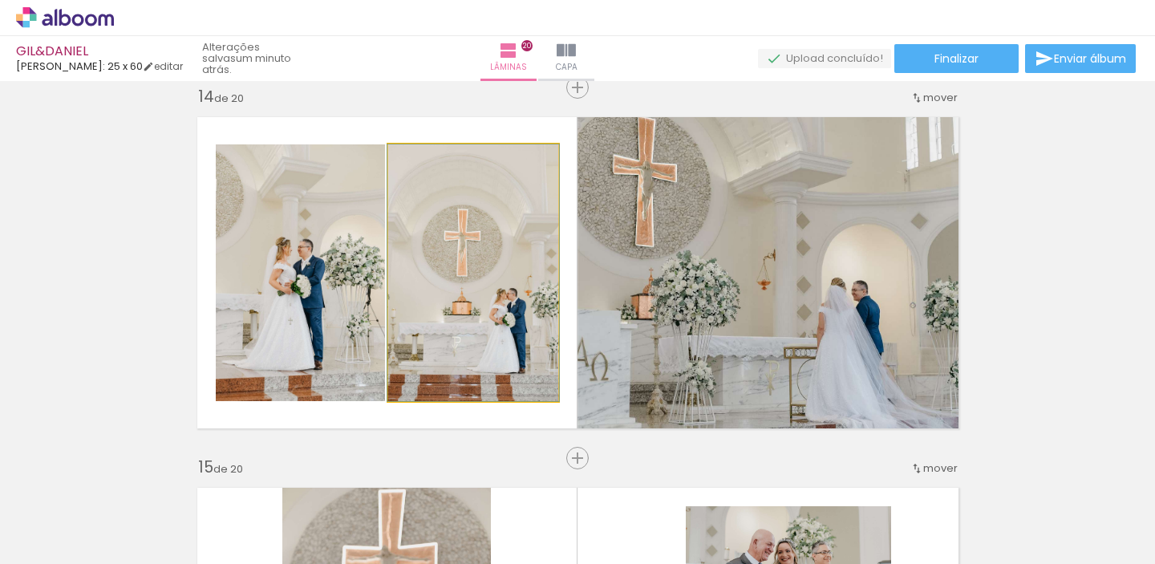
drag, startPoint x: 433, startPoint y: 314, endPoint x: 290, endPoint y: 313, distance: 143.6
click at [0, 0] on slot at bounding box center [0, 0] width 0 height 0
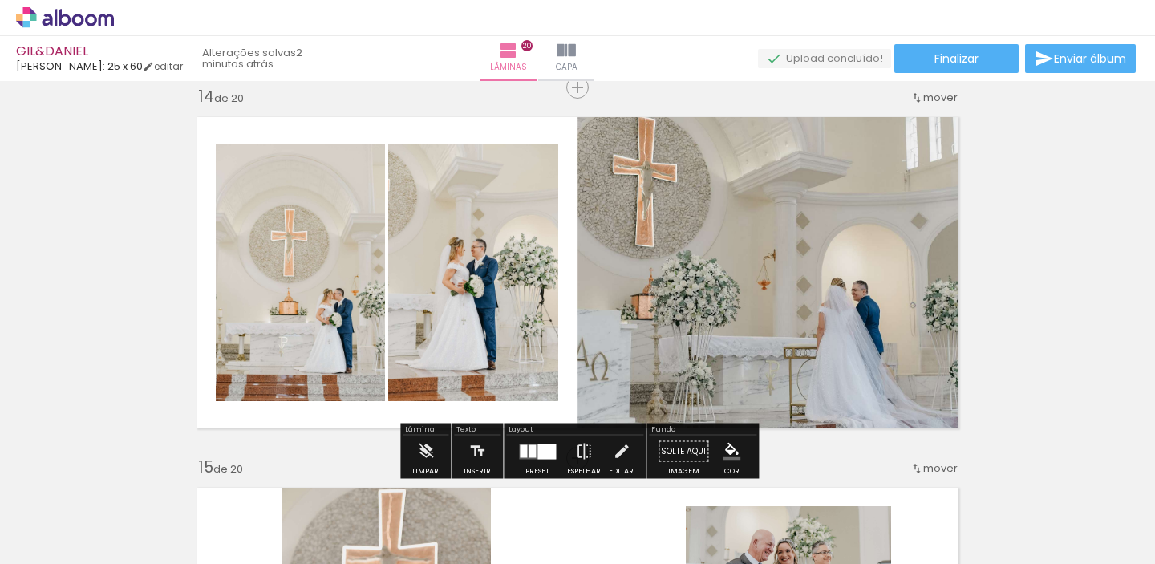
click at [536, 442] on div at bounding box center [537, 452] width 43 height 32
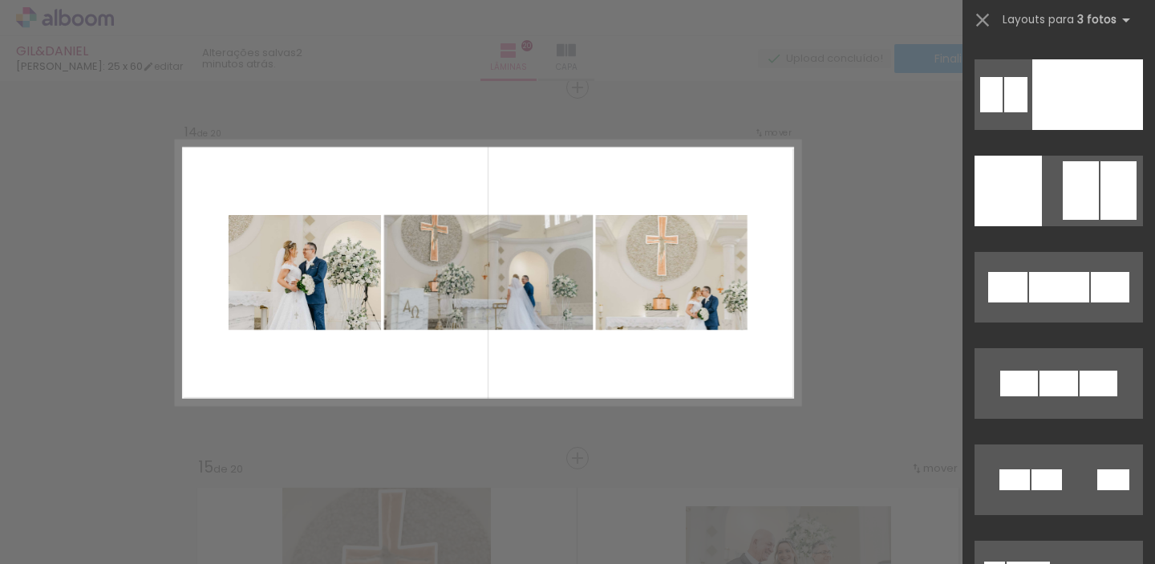
scroll to position [11073, 0]
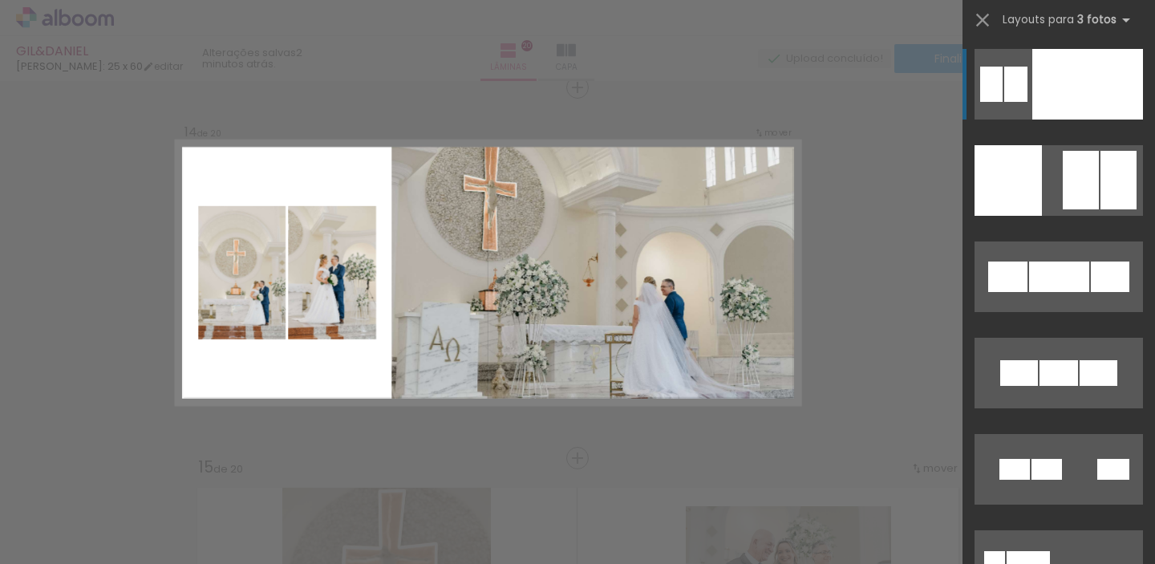
click at [1054, 103] on div at bounding box center [1088, 84] width 111 height 71
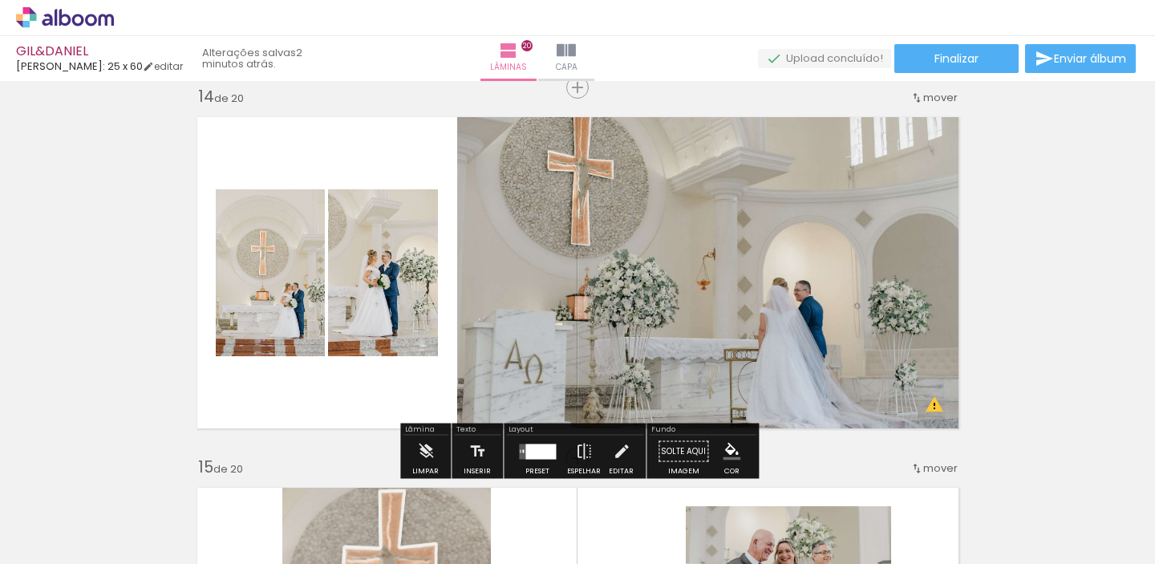
click at [538, 464] on quentale-thumb at bounding box center [550, 510] width 90 height 92
click at [538, 450] on div at bounding box center [541, 451] width 30 height 15
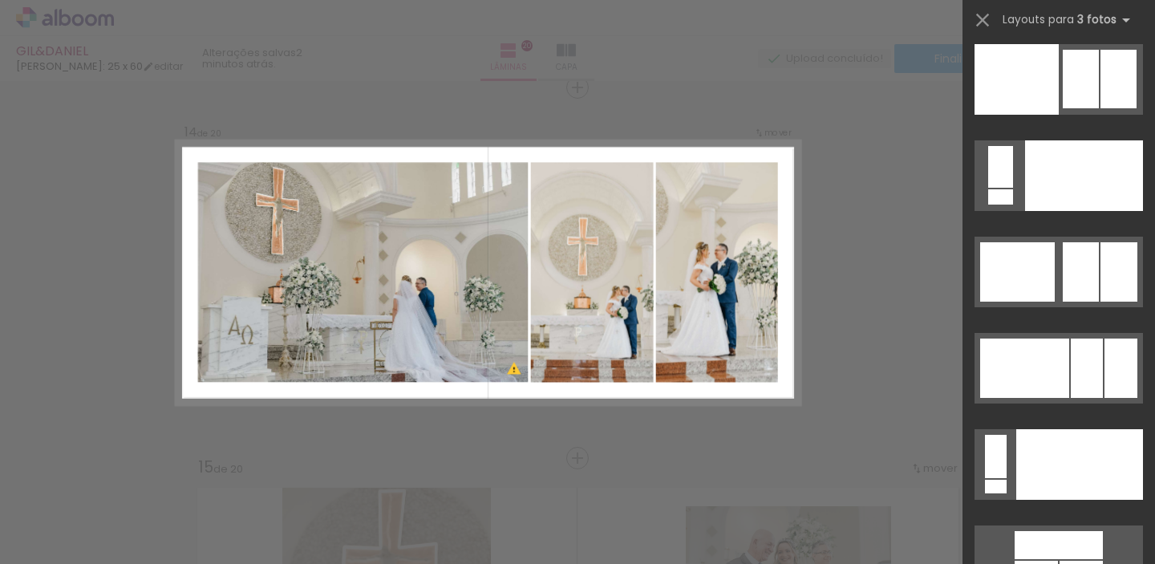
scroll to position [17815, 0]
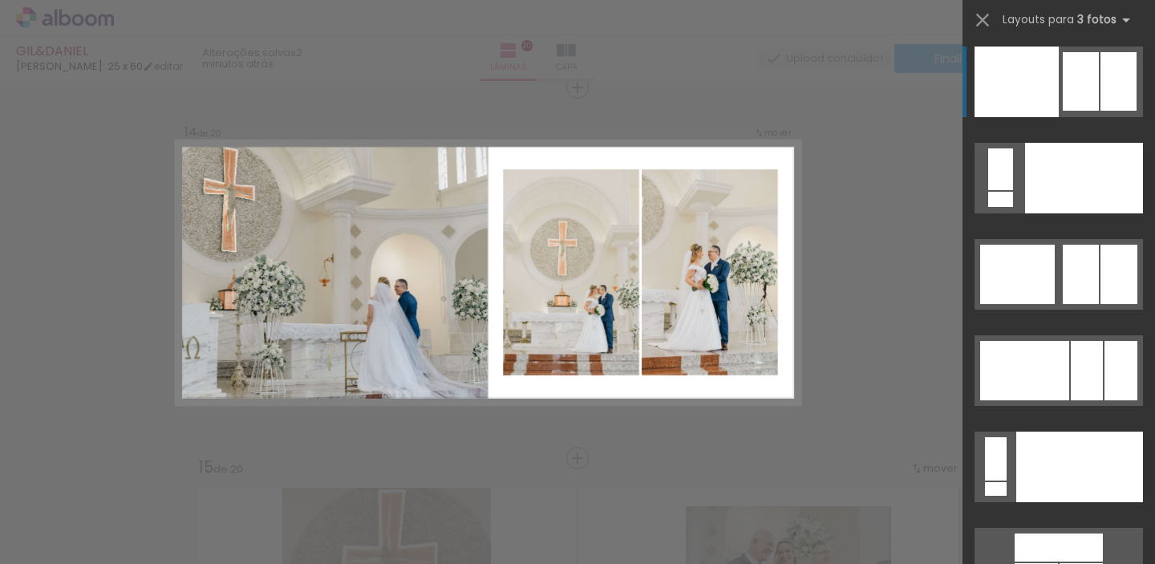
click at [1026, 59] on div at bounding box center [1017, 82] width 84 height 71
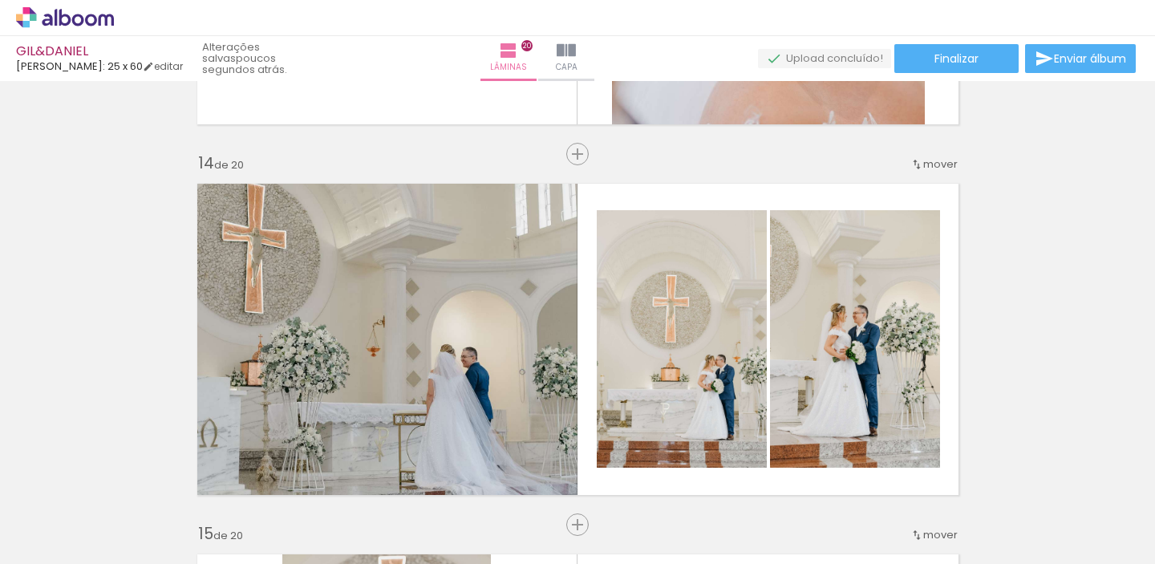
scroll to position [4779, 0]
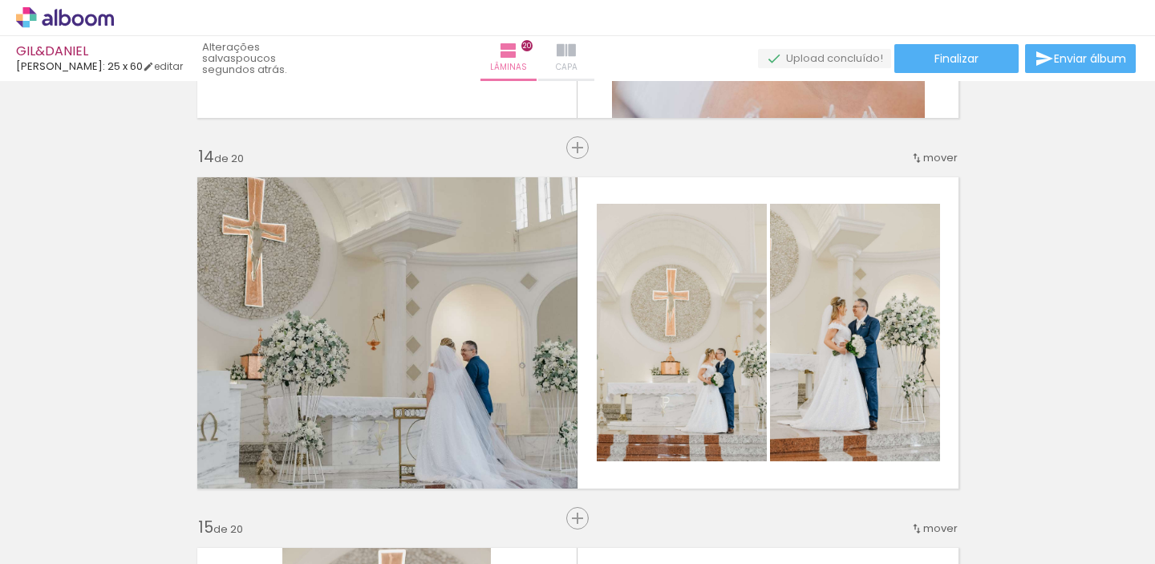
click at [595, 38] on paper-button "Capa" at bounding box center [566, 58] width 56 height 45
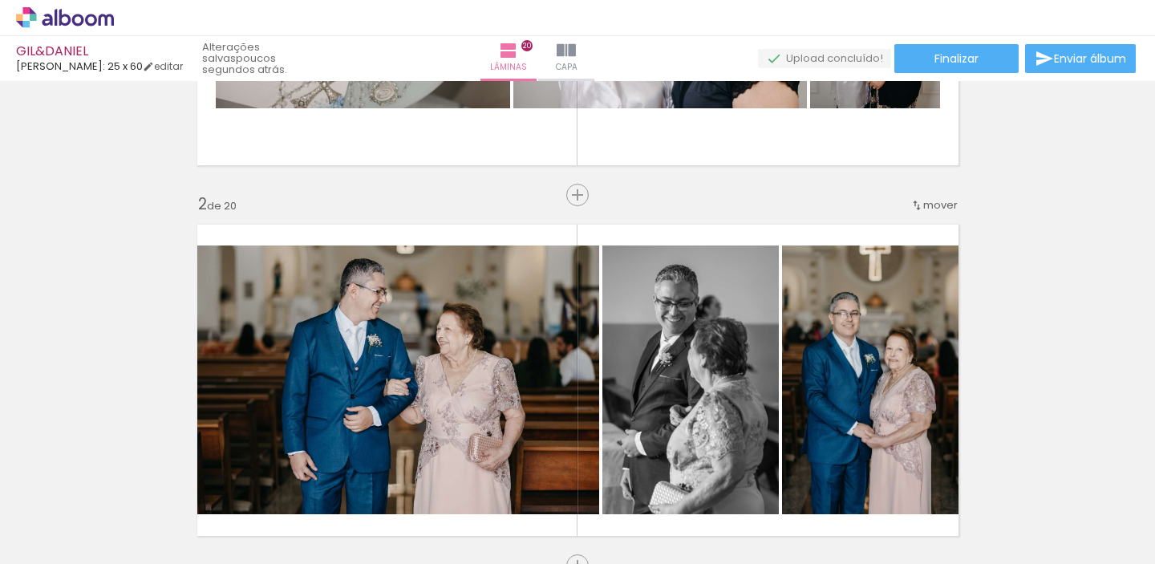
scroll to position [4779, 0]
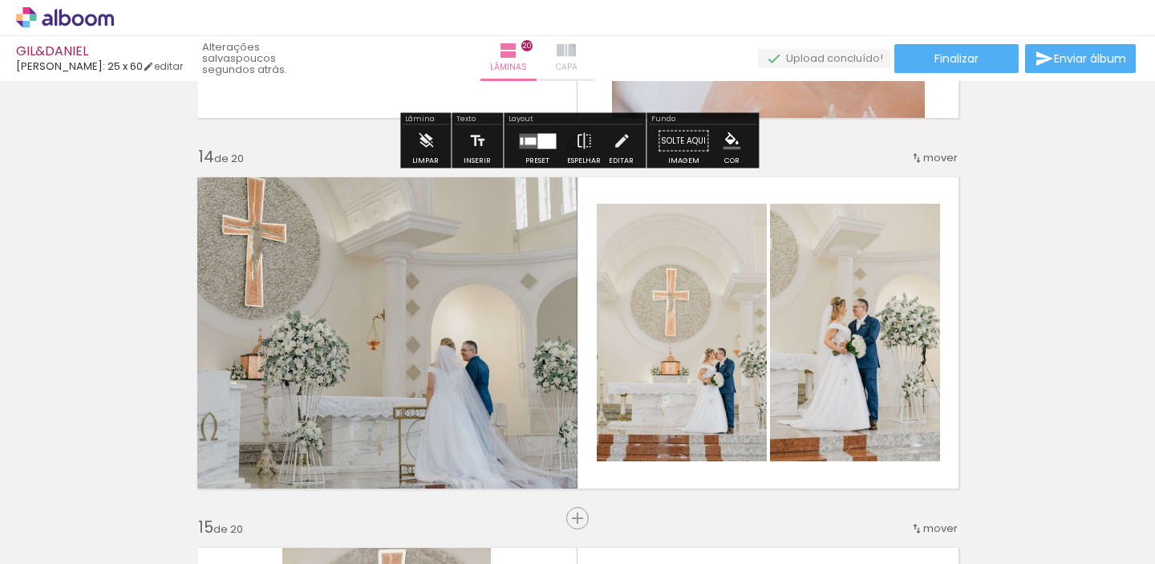
click at [576, 53] on iron-icon at bounding box center [566, 50] width 19 height 19
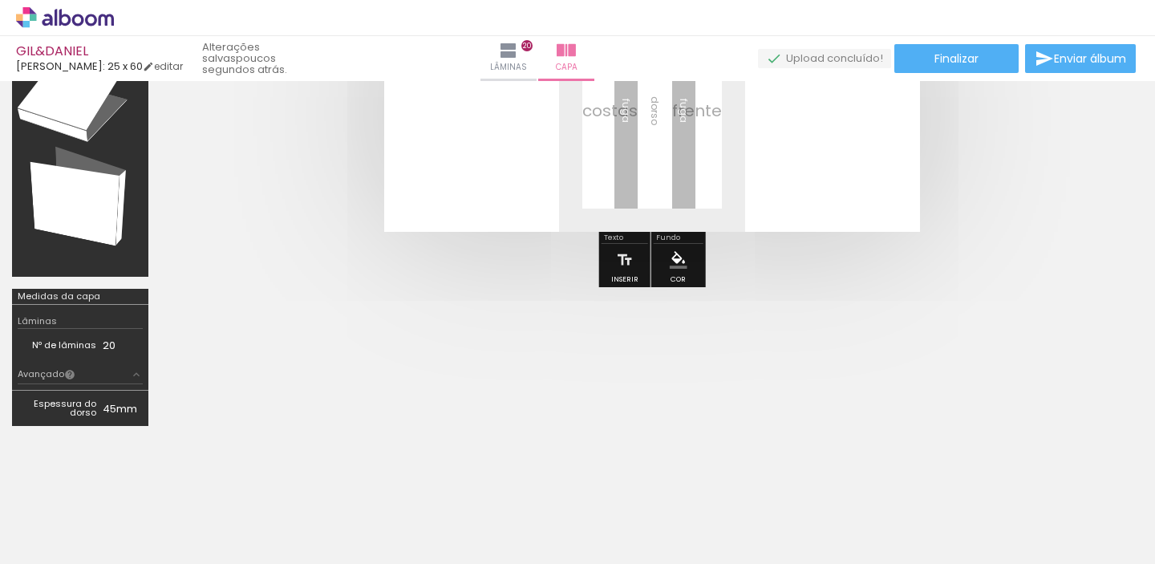
scroll to position [100, 0]
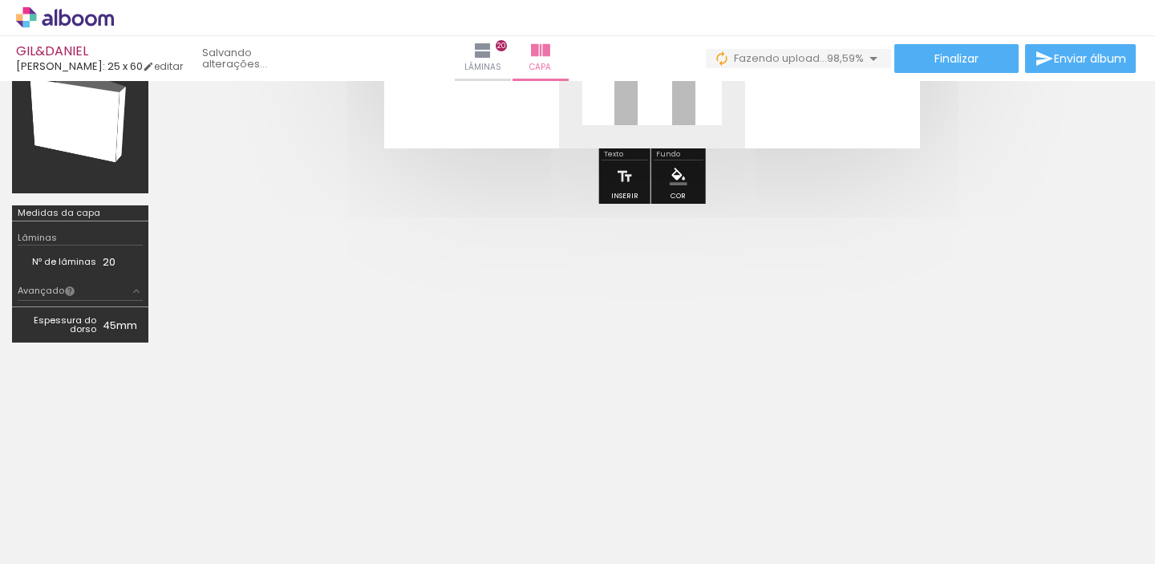
scroll to position [283, 0]
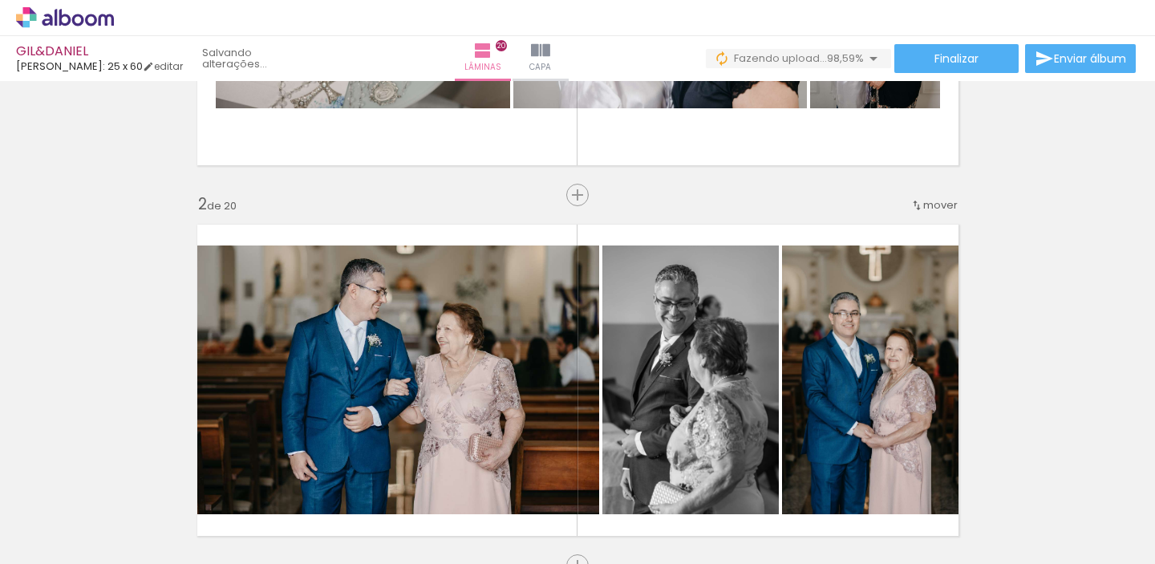
scroll to position [0, 23]
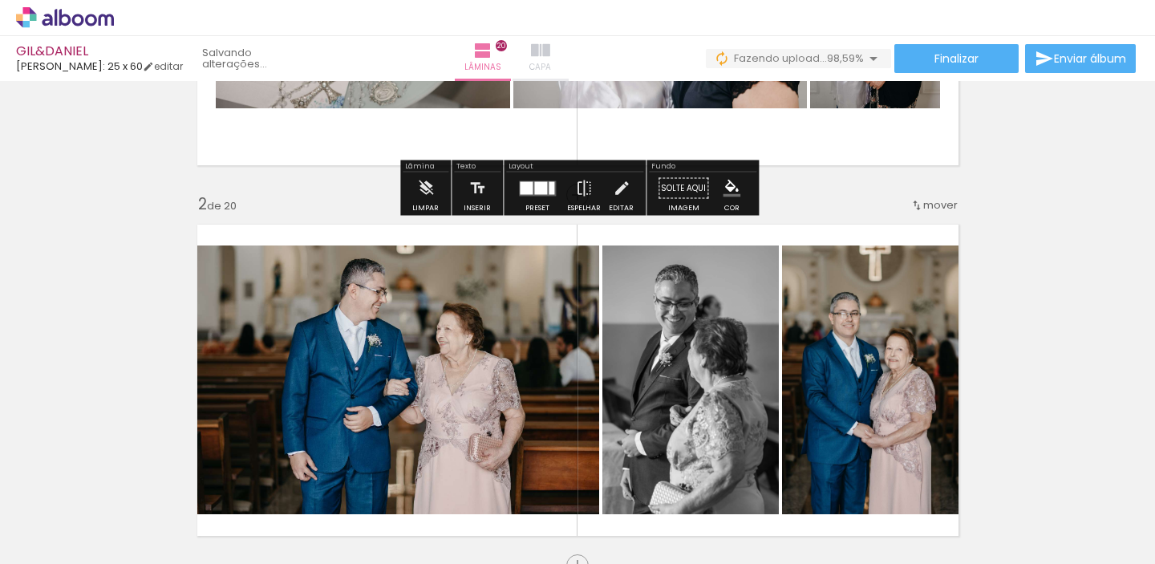
click iron-icon
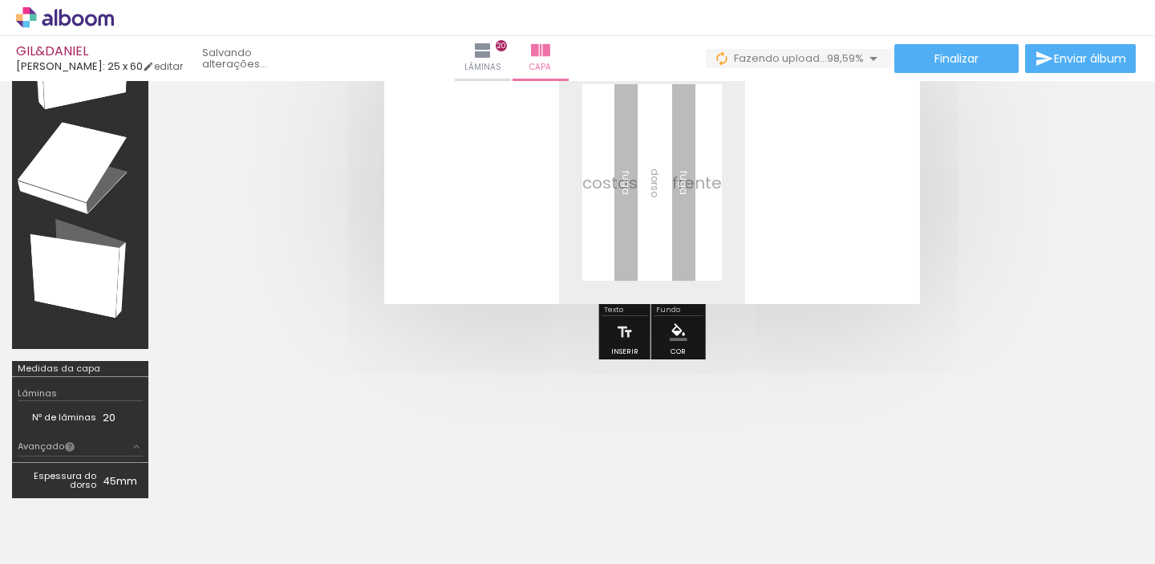
scroll to position [97, 0]
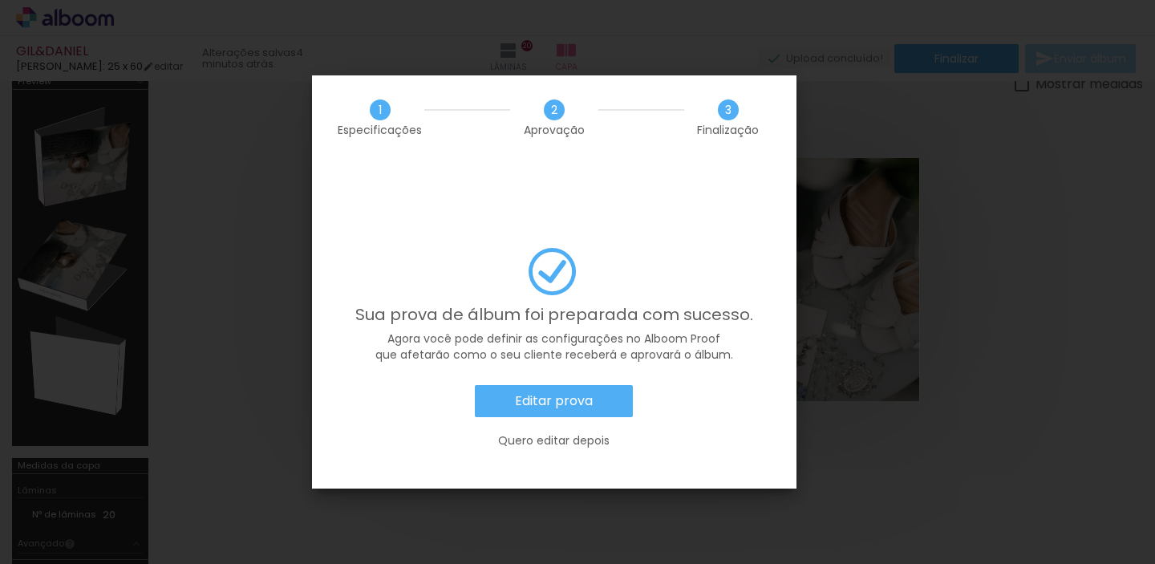
scroll to position [17815, 0]
click at [592, 385] on paper-button "Editar prova" at bounding box center [554, 401] width 158 height 32
